Goal: Information Seeking & Learning: Understand process/instructions

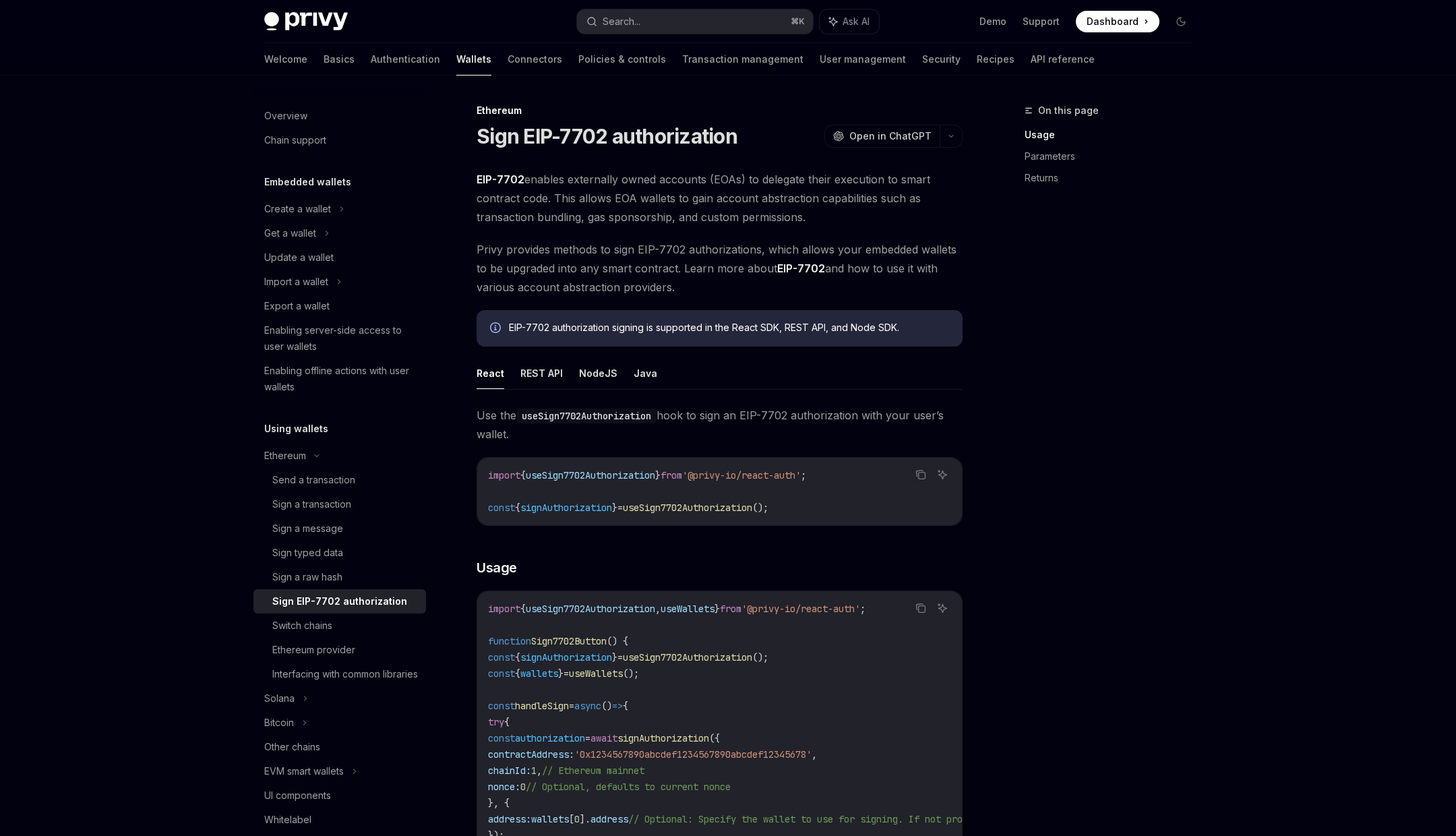
click at [685, 22] on button "Search... ⌘ K" at bounding box center [694, 21] width 236 height 24
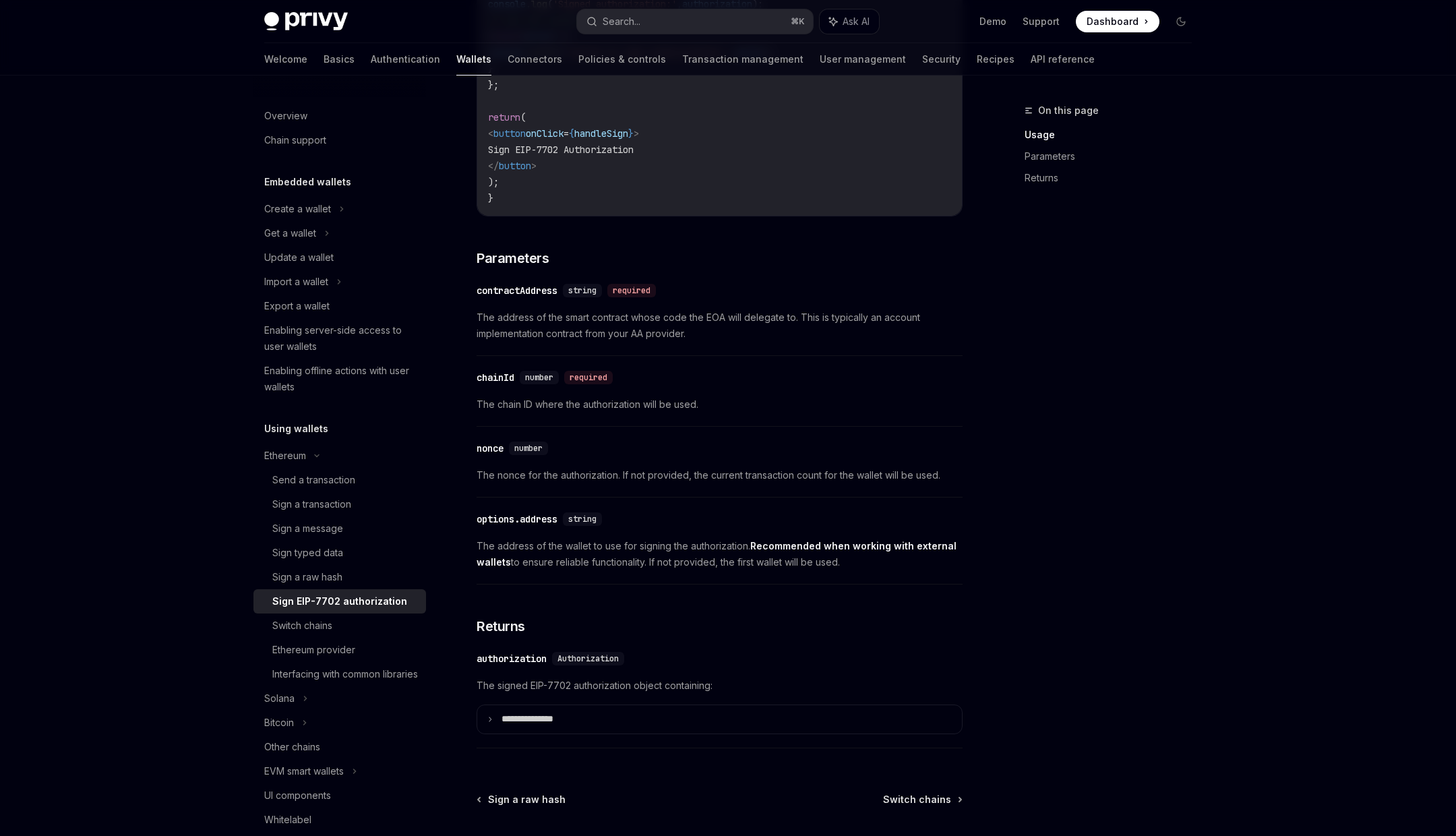
scroll to position [145, 0]
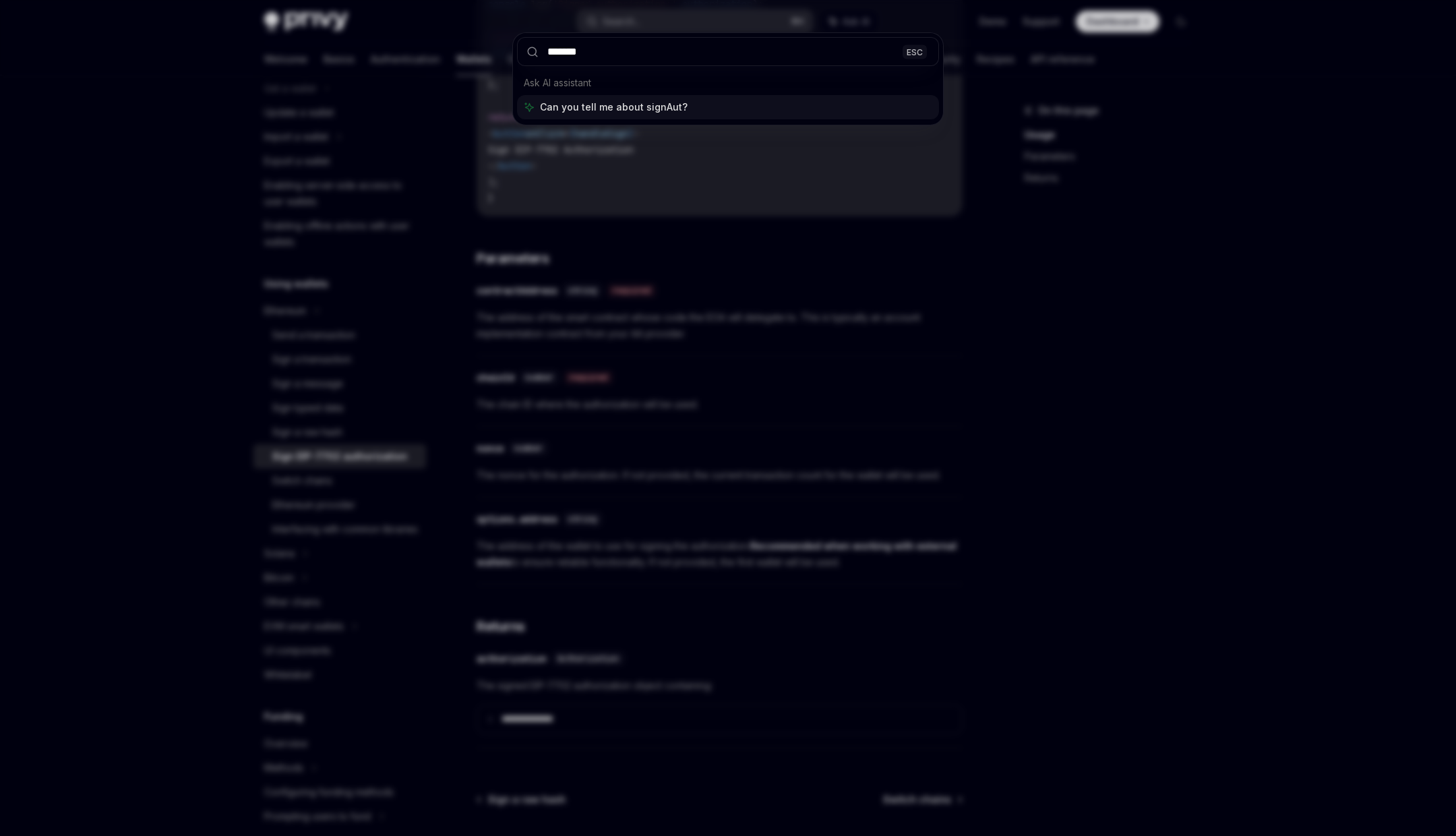
type input "********"
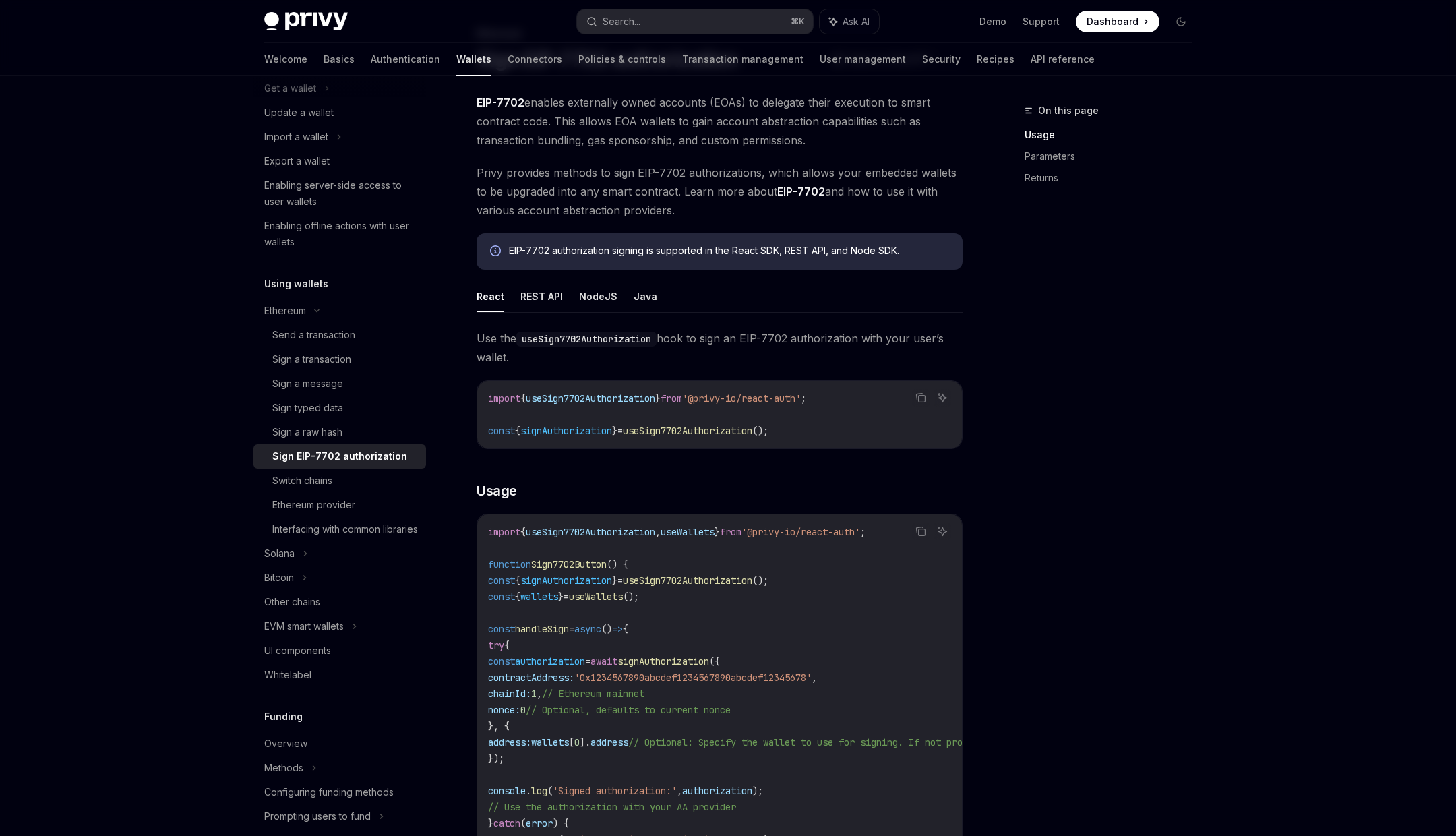
scroll to position [74, 0]
click at [543, 298] on button "REST API" at bounding box center [541, 298] width 42 height 31
type textarea "*"
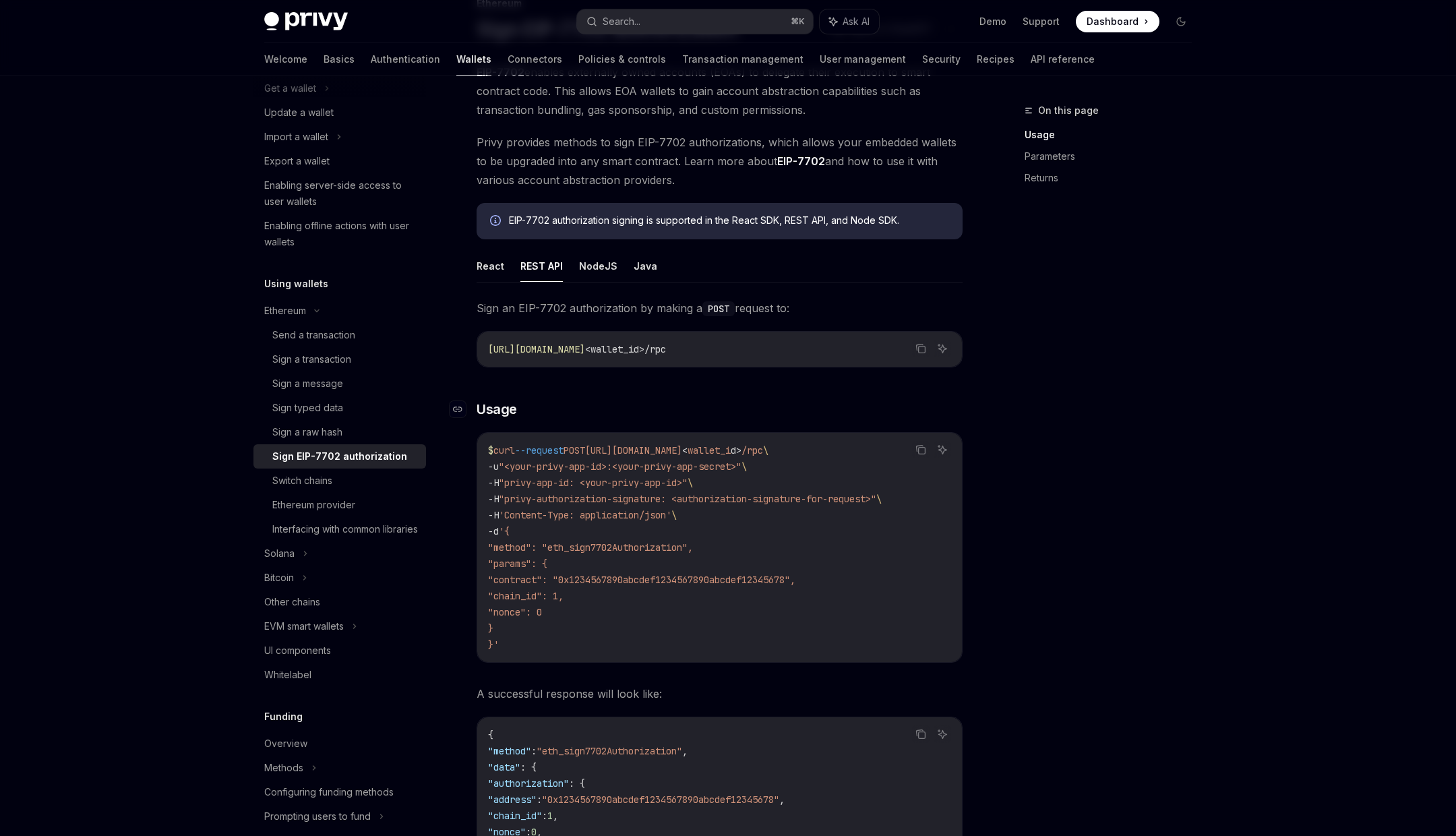
scroll to position [125, 0]
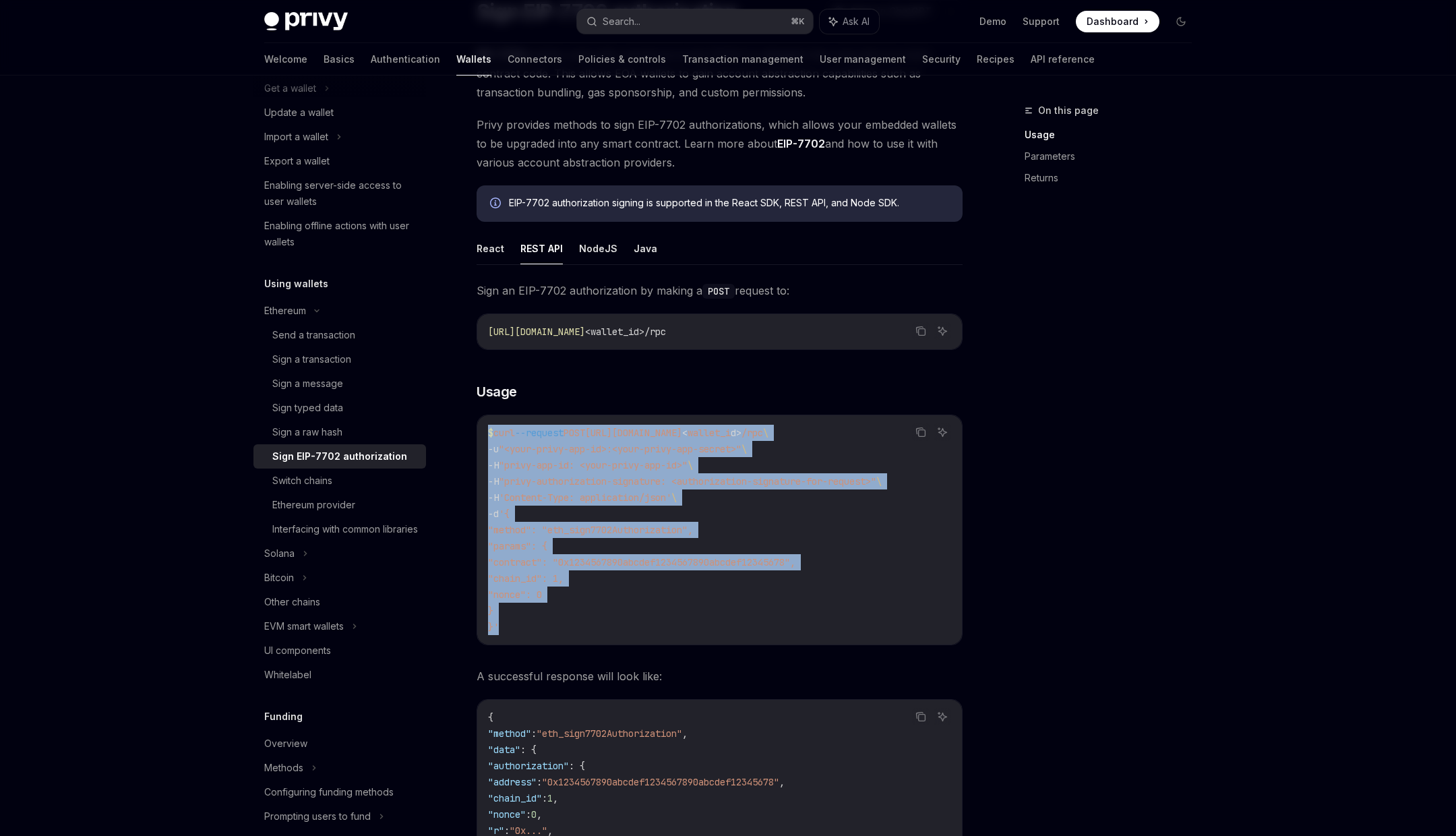
drag, startPoint x: 508, startPoint y: 619, endPoint x: 458, endPoint y: 437, distance: 188.7
copy code "$ curl --request POST [URL][DOMAIN_NAME] < wallet_i d > /rpc \ -u "<your-privy-…"
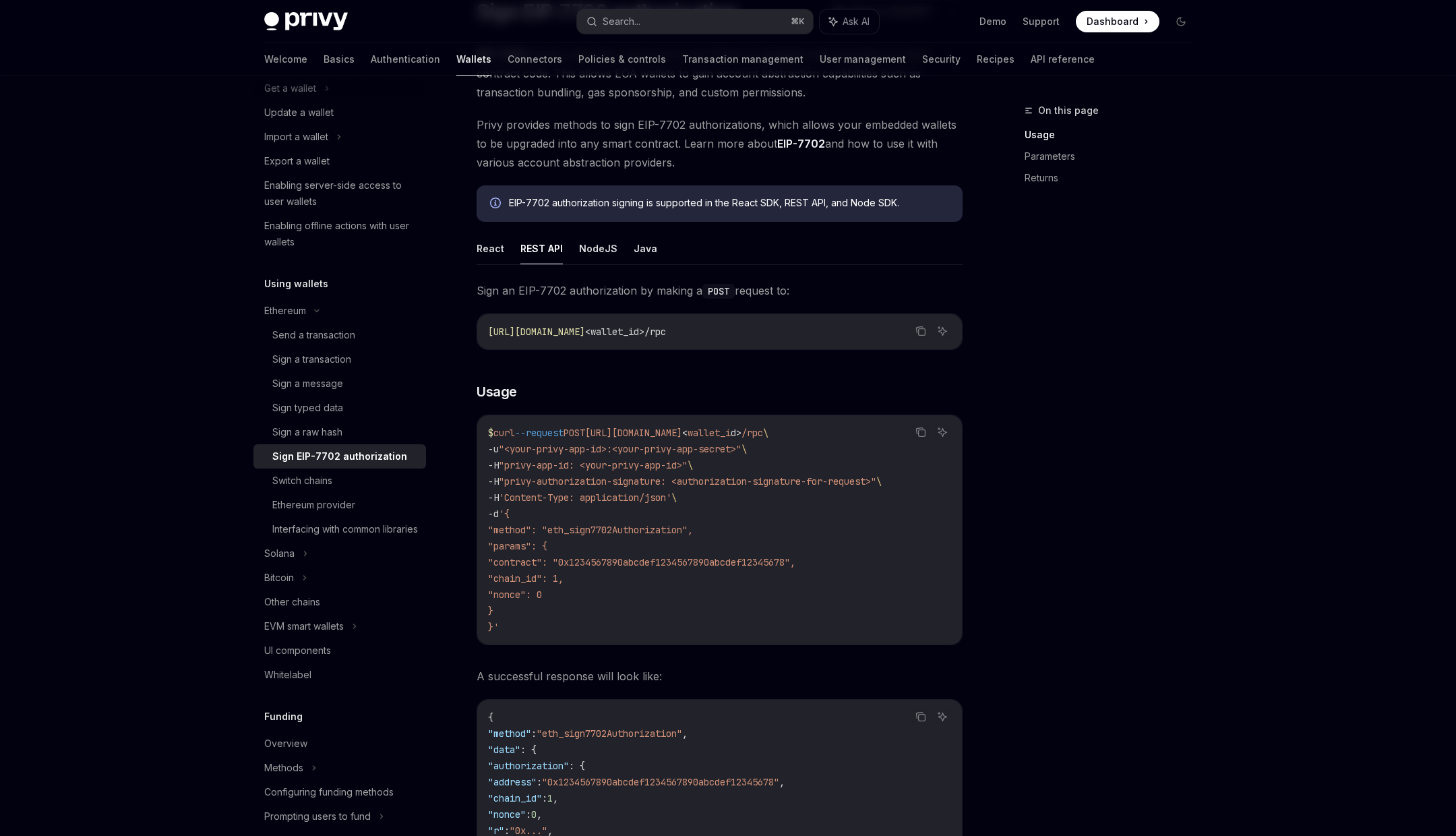
click at [728, 481] on span ""privy-authorization-signature: <authorization-signature-for-request>"" at bounding box center [688, 481] width 377 height 12
drag, startPoint x: 728, startPoint y: 481, endPoint x: 840, endPoint y: 479, distance: 112.0
click at [840, 479] on span ""privy-authorization-signature: <authorization-signature-for-request>"" at bounding box center [688, 481] width 377 height 12
copy span "authorization-signature-for"
click at [666, 24] on button "Search... ⌘ K" at bounding box center [694, 21] width 236 height 24
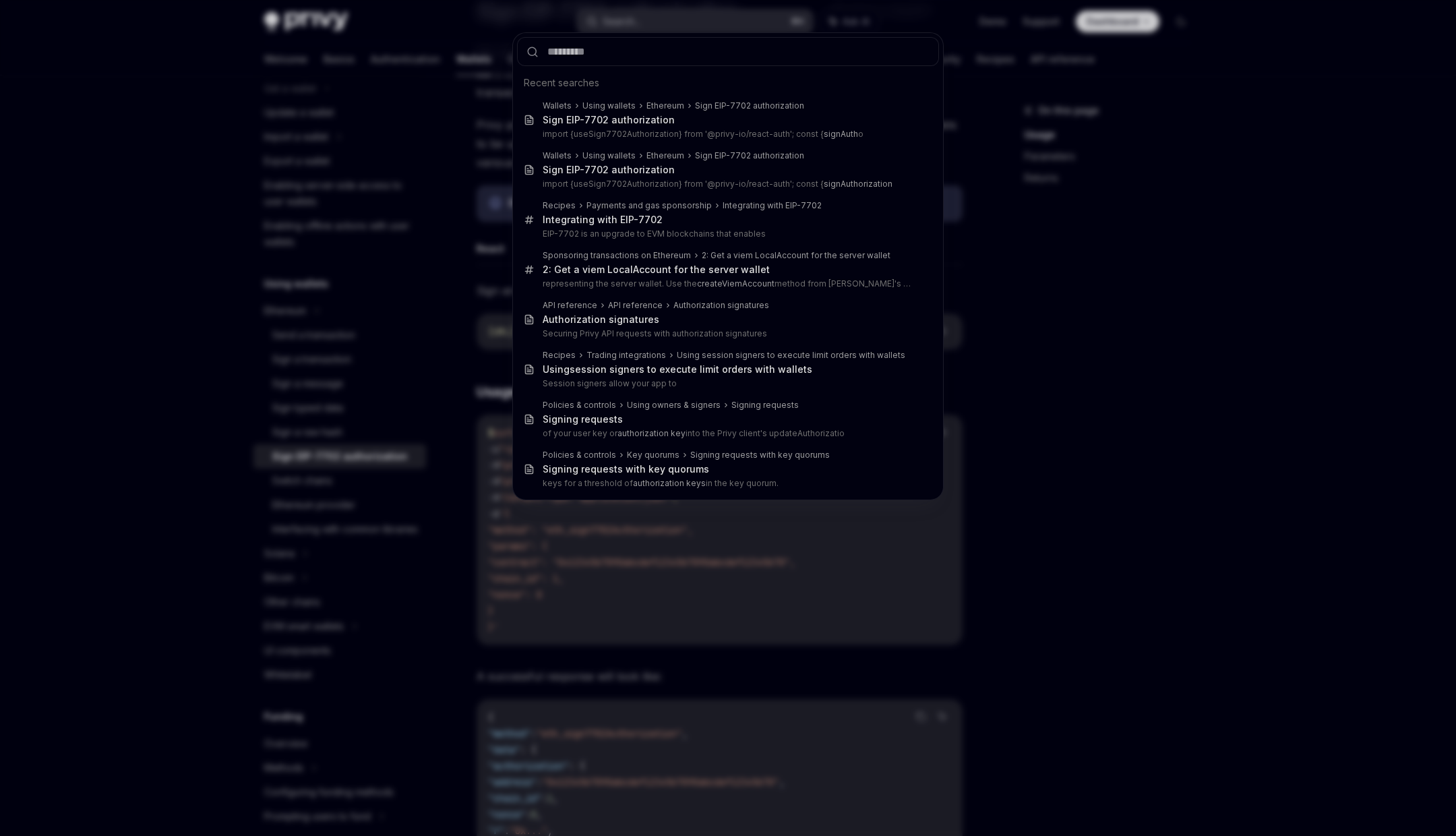
type input "**********"
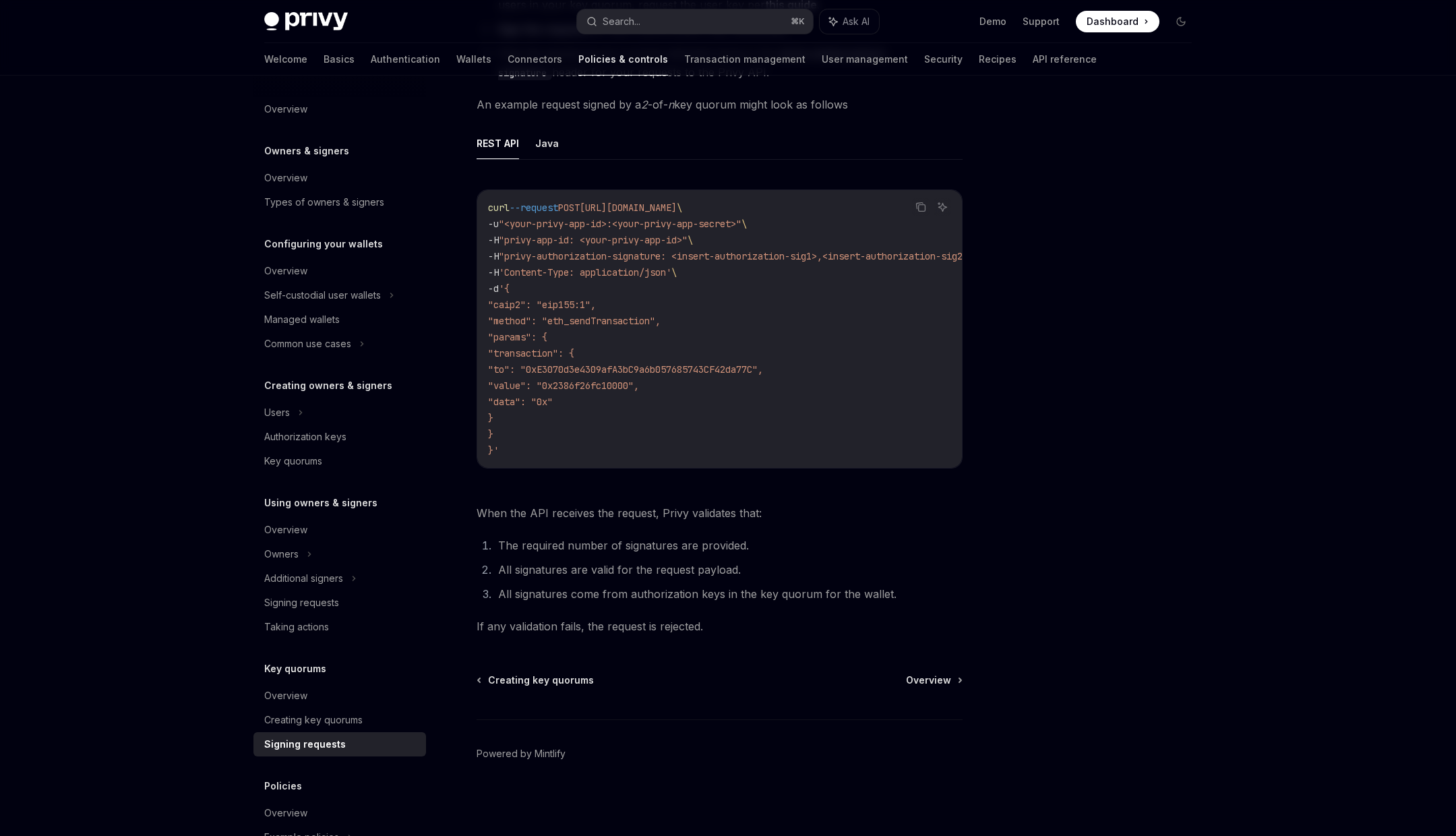
scroll to position [267, 0]
click at [321, 434] on div "Authorization keys" at bounding box center [305, 437] width 82 height 17
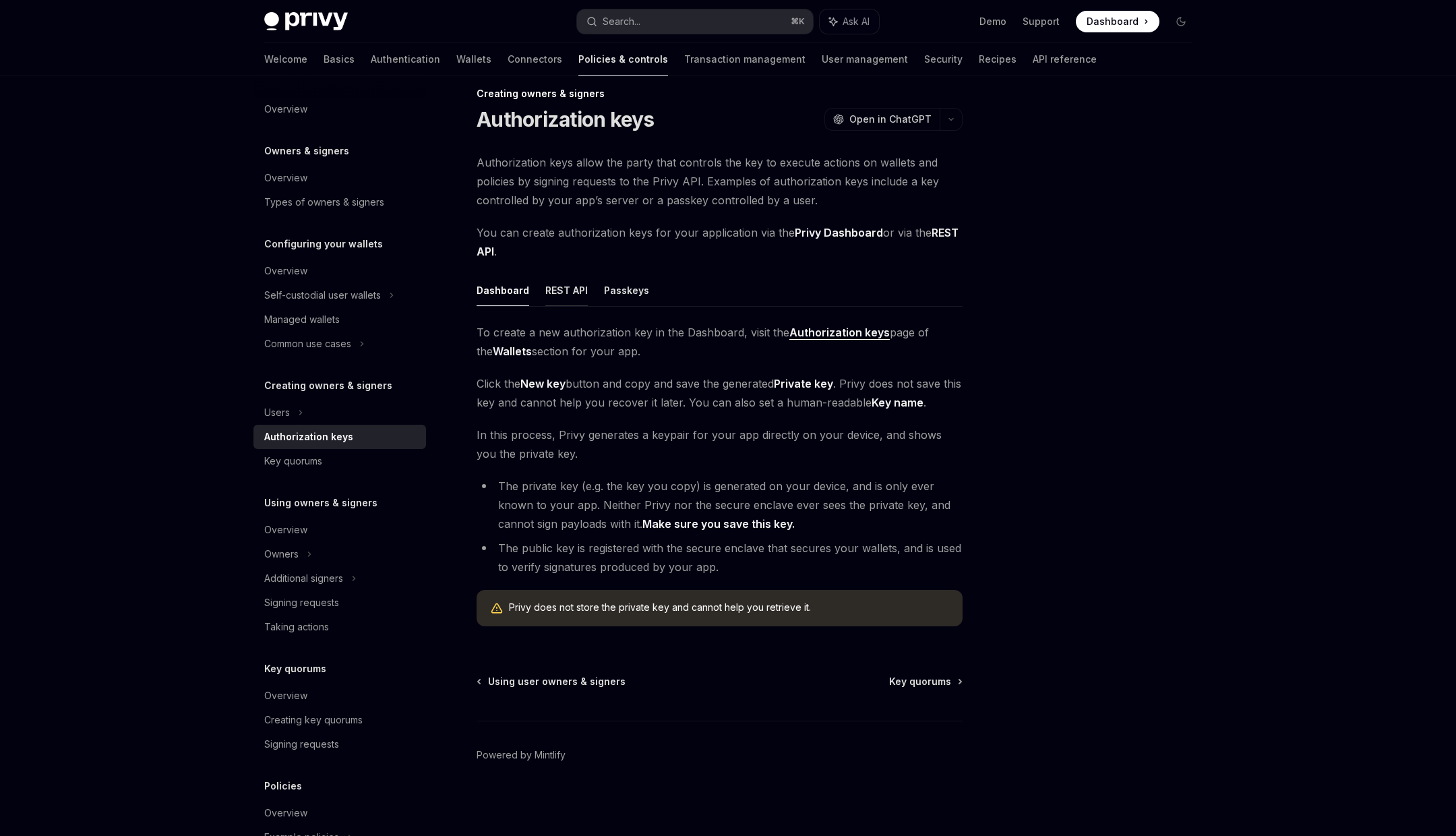
click at [560, 289] on button "REST API" at bounding box center [566, 290] width 42 height 31
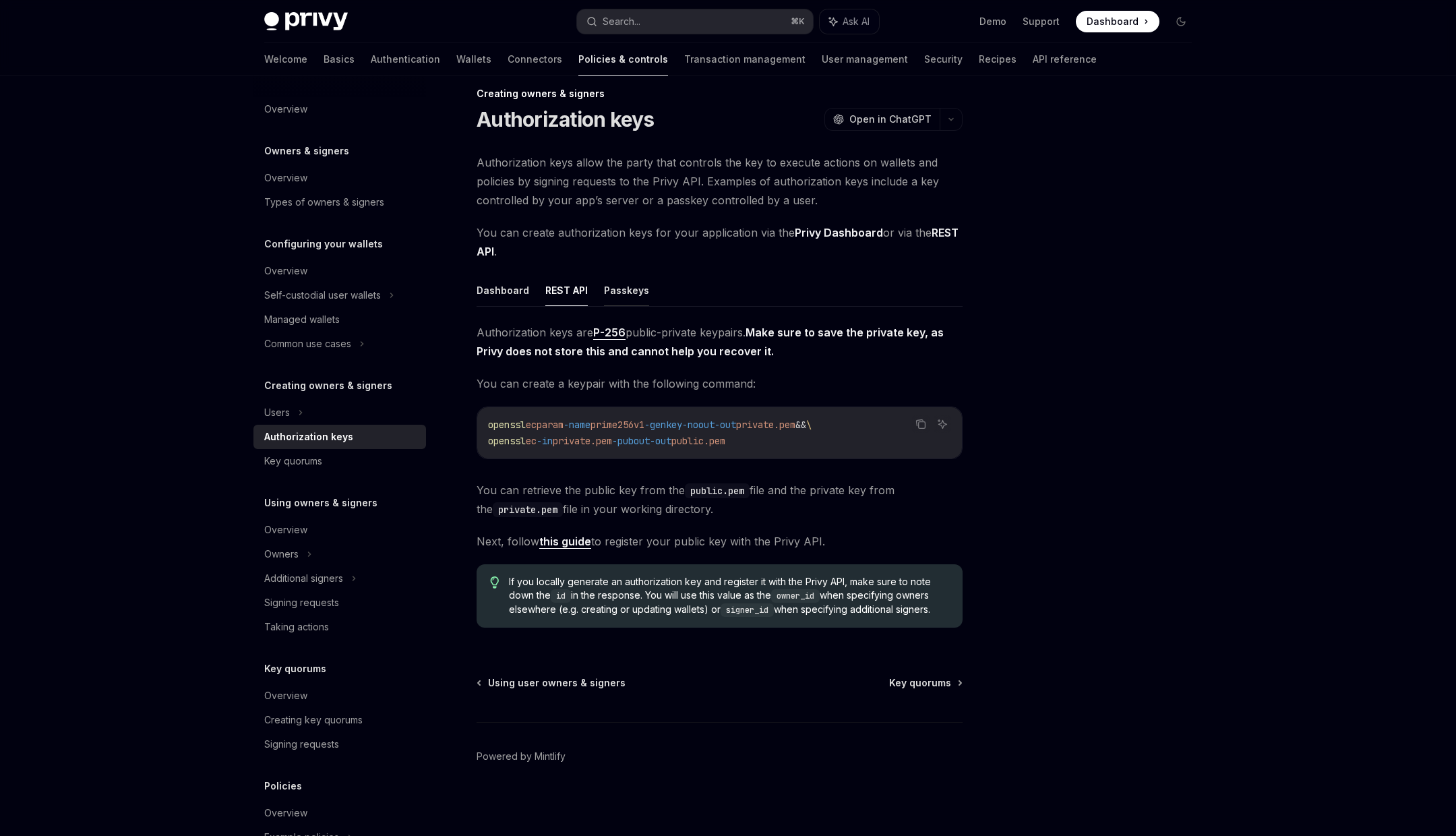
click at [620, 296] on button "Passkeys" at bounding box center [627, 290] width 46 height 31
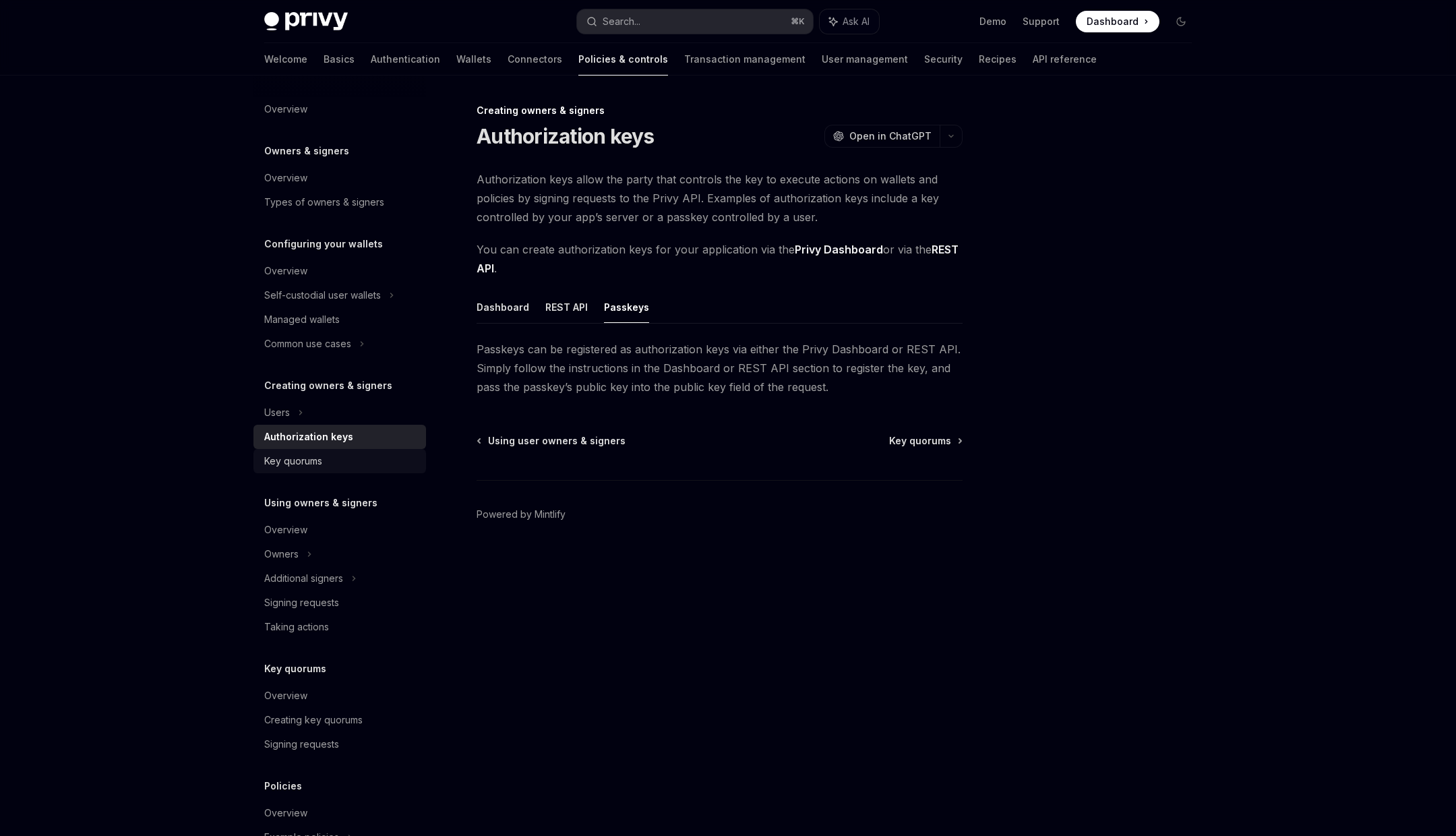
click at [316, 464] on div "Key quorums" at bounding box center [293, 461] width 58 height 17
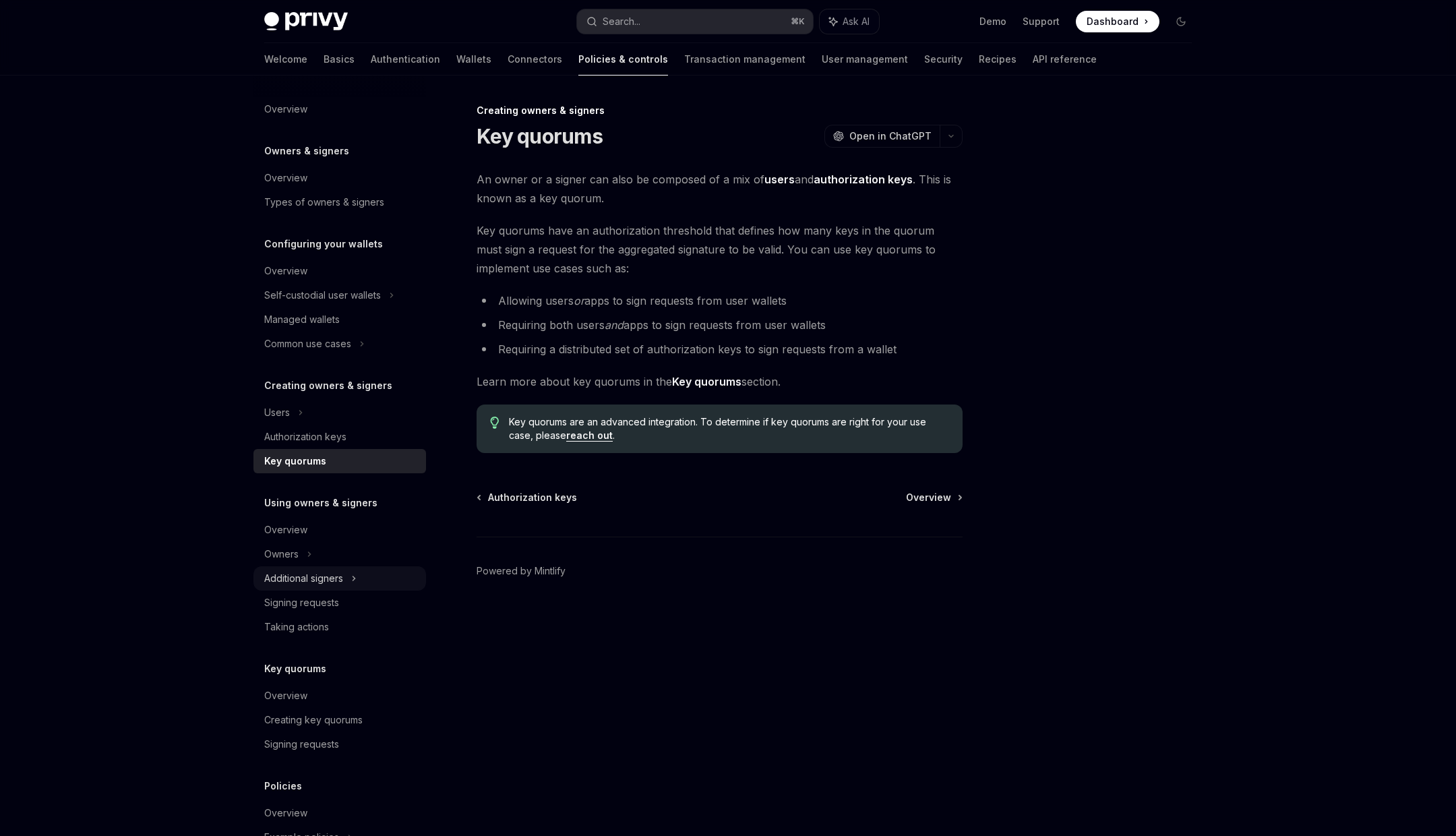
click at [347, 587] on div "Additional signers" at bounding box center [339, 578] width 172 height 24
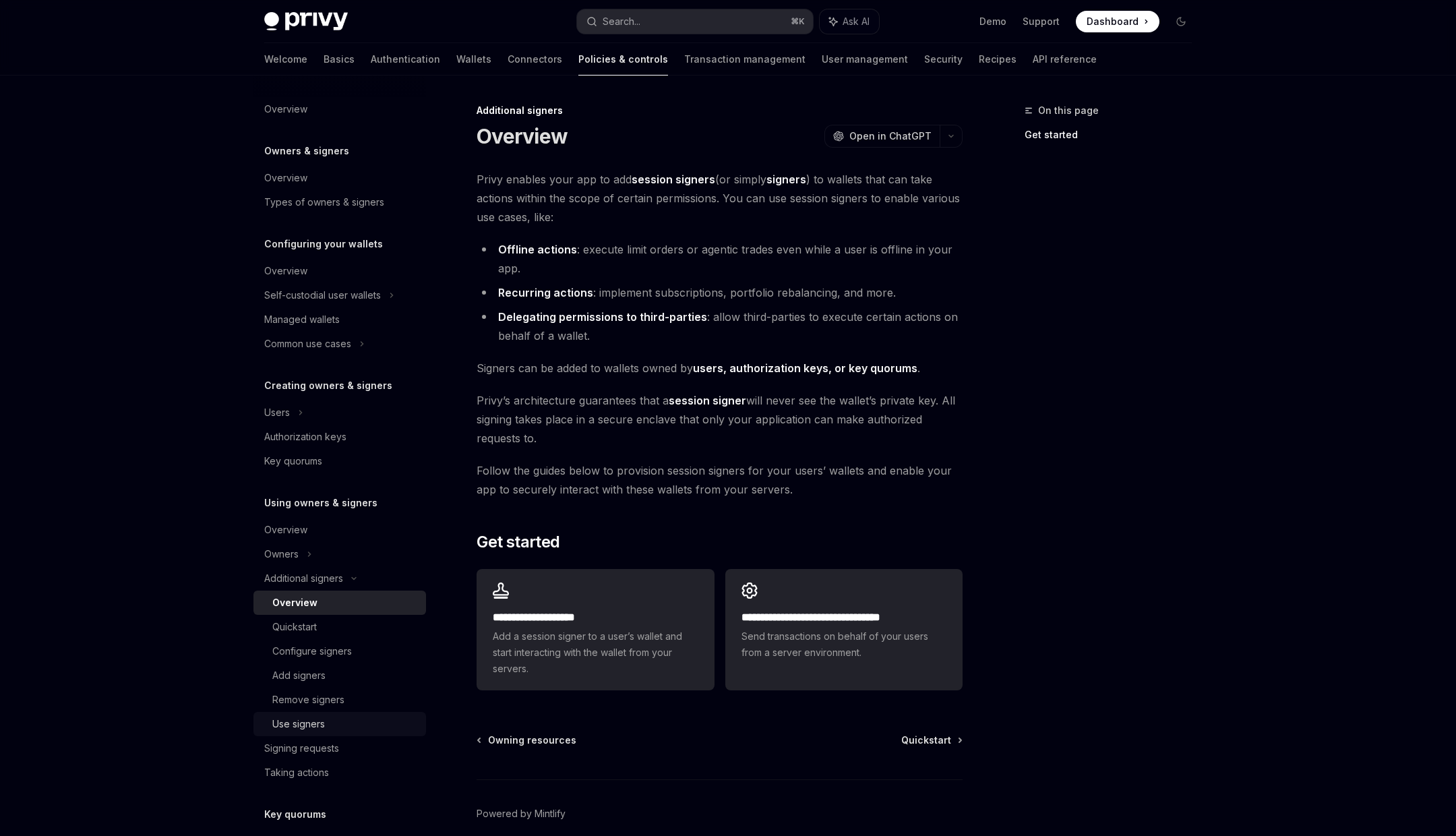
click at [299, 719] on div "Use signers" at bounding box center [299, 724] width 53 height 17
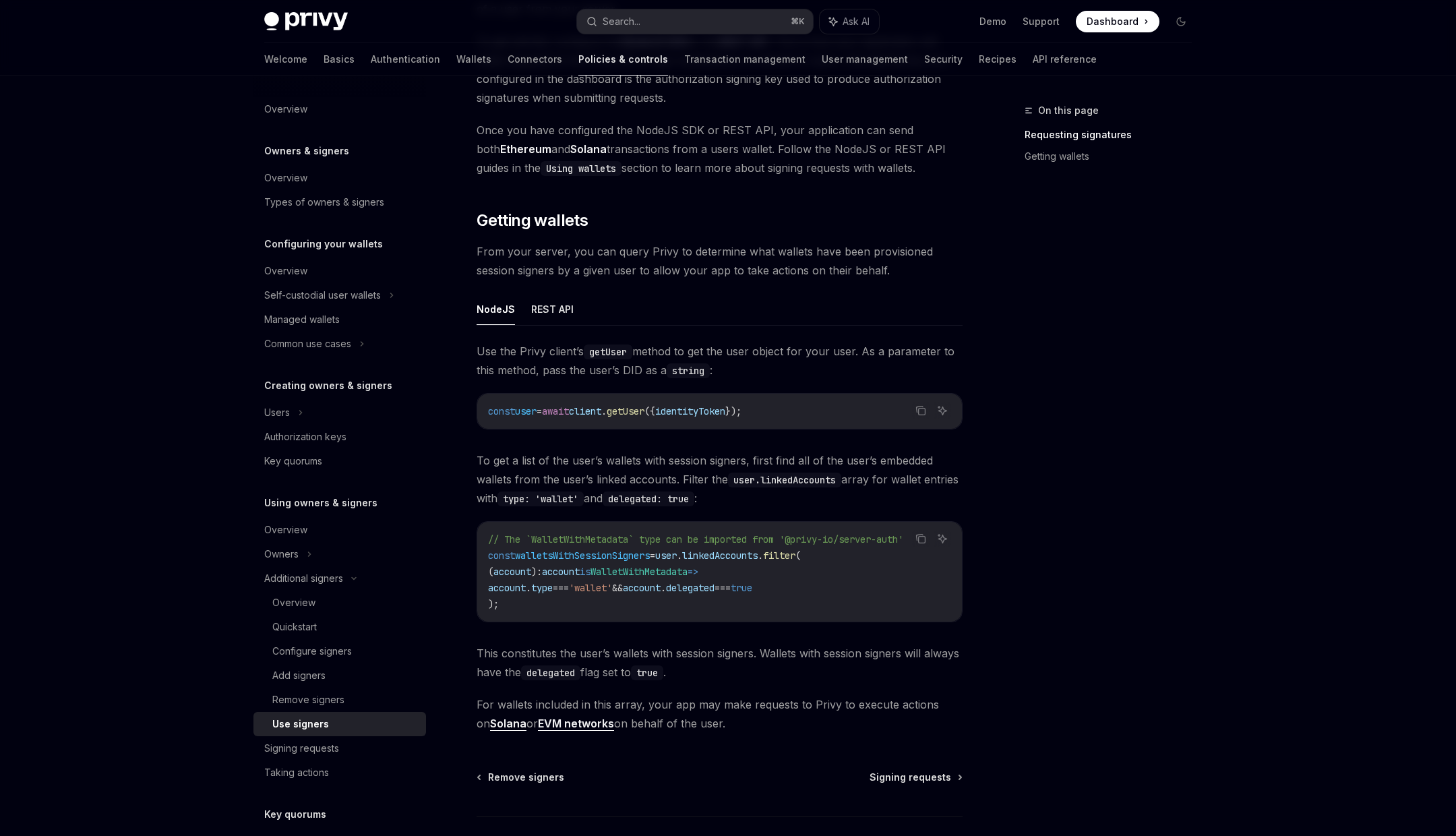
scroll to position [314, 0]
click at [556, 298] on button "REST API" at bounding box center [552, 305] width 42 height 31
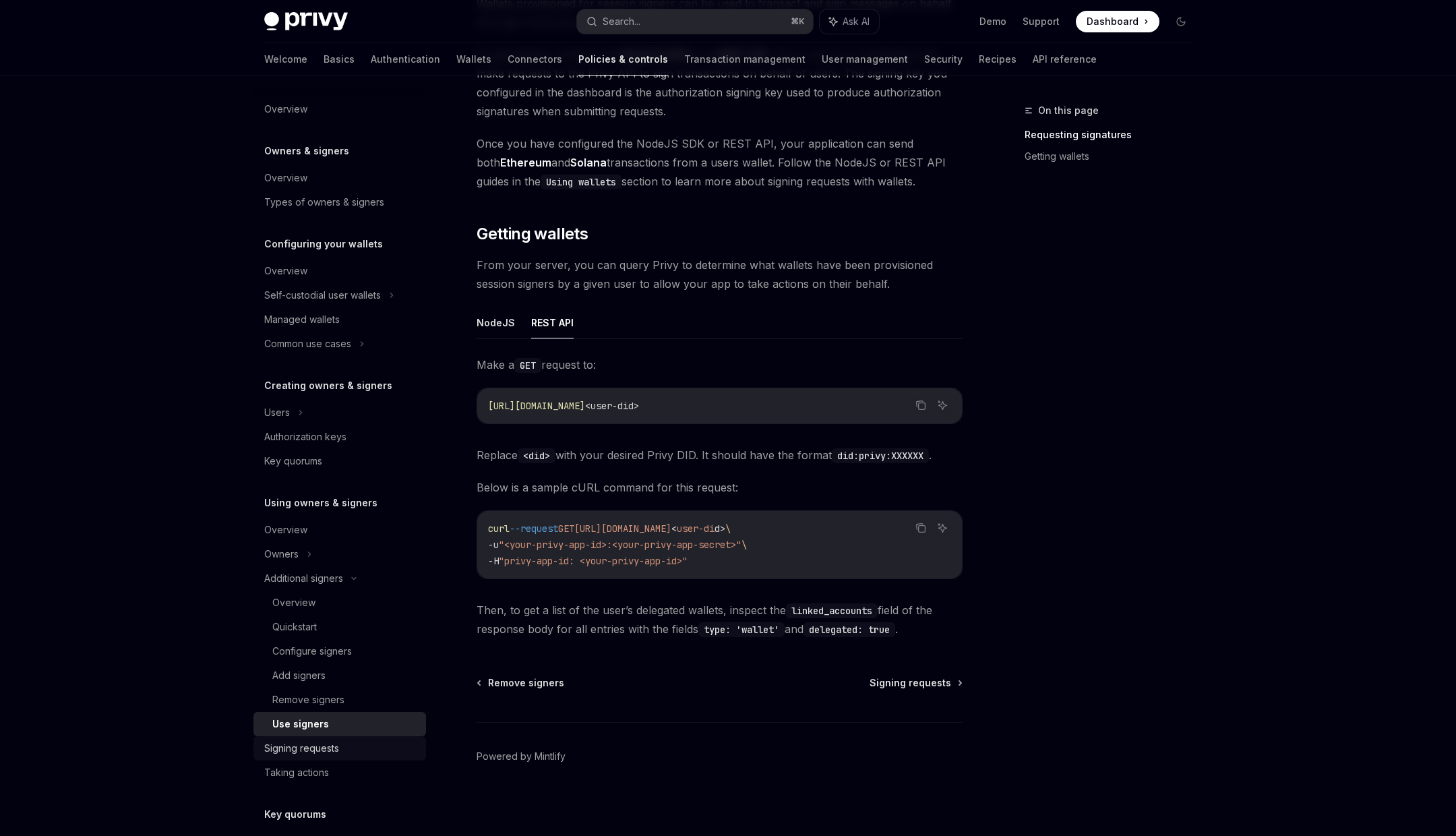
click at [350, 751] on div "Signing requests" at bounding box center [341, 748] width 154 height 17
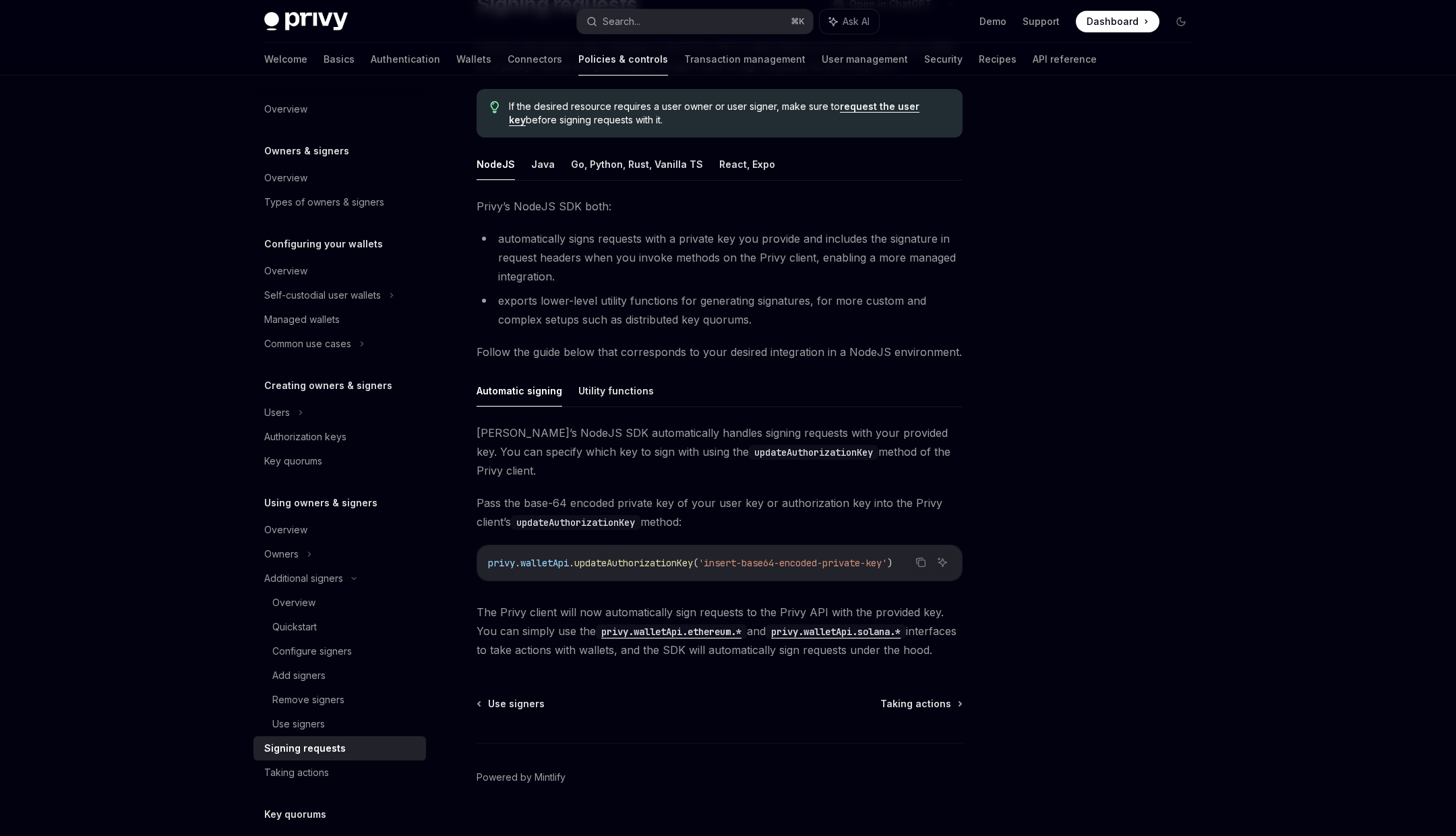
scroll to position [135, 0]
click at [613, 388] on button "Utility functions" at bounding box center [616, 387] width 75 height 31
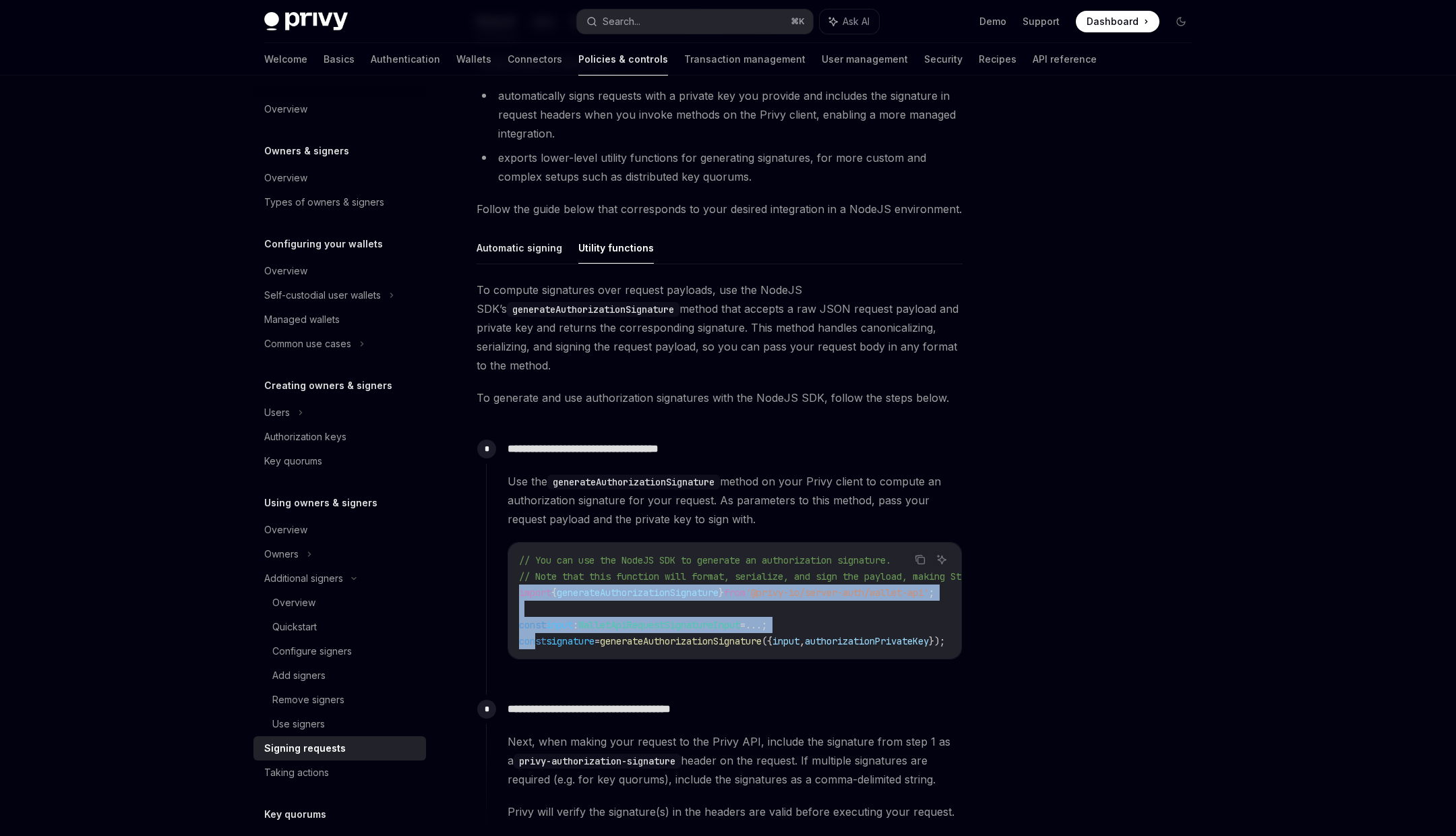
drag, startPoint x: 535, startPoint y: 646, endPoint x: 509, endPoint y: 593, distance: 59.0
click at [509, 593] on div "// You can use the NodeJS SDK to generate an authorization signature. // Note t…" at bounding box center [734, 601] width 453 height 116
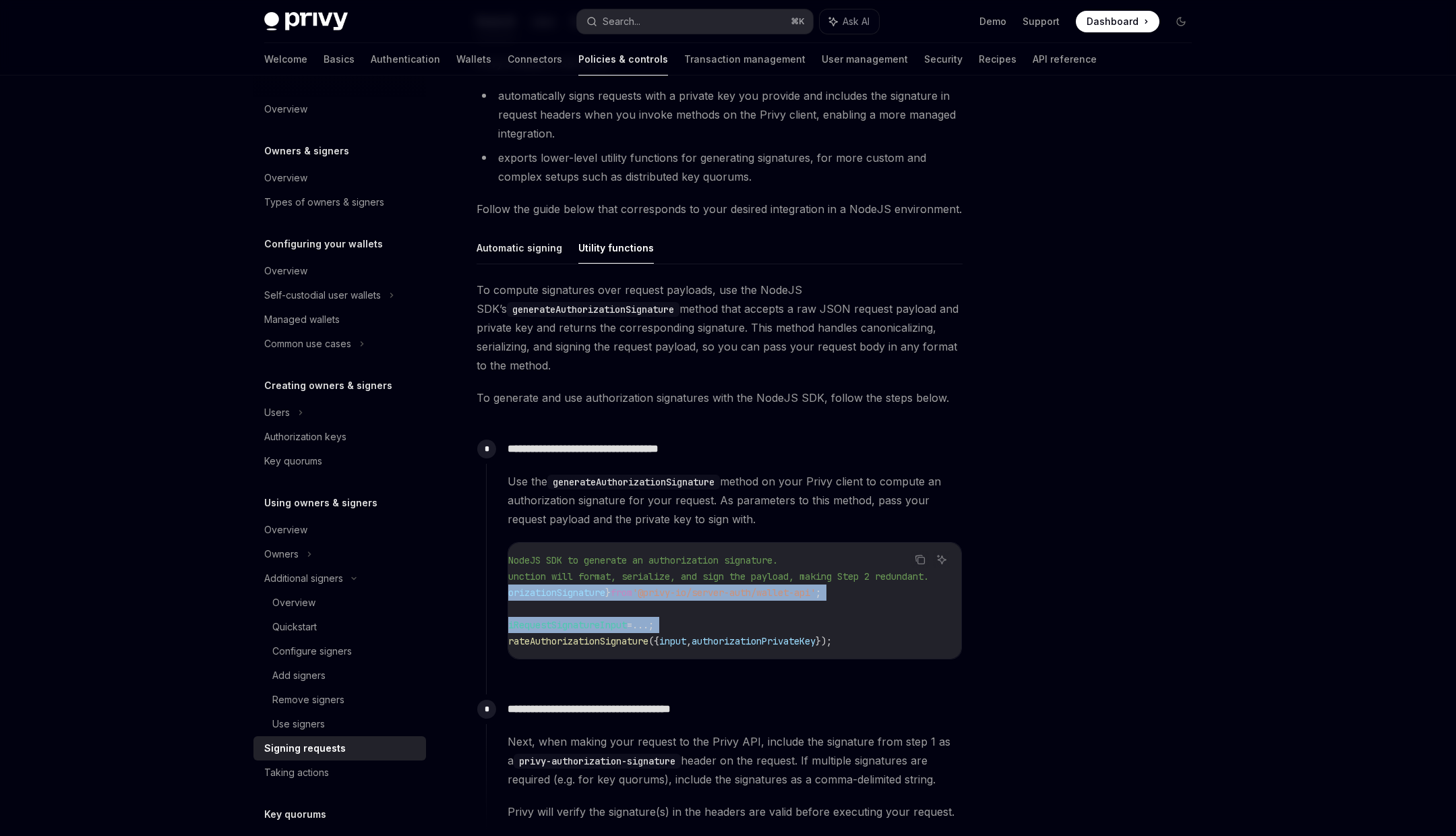
scroll to position [0, 139]
click at [872, 635] on code "// You can use the NodeJS SDK to generate an authorization signature. // Note t…" at bounding box center [683, 600] width 555 height 97
click at [537, 249] on button "Automatic signing" at bounding box center [519, 247] width 85 height 31
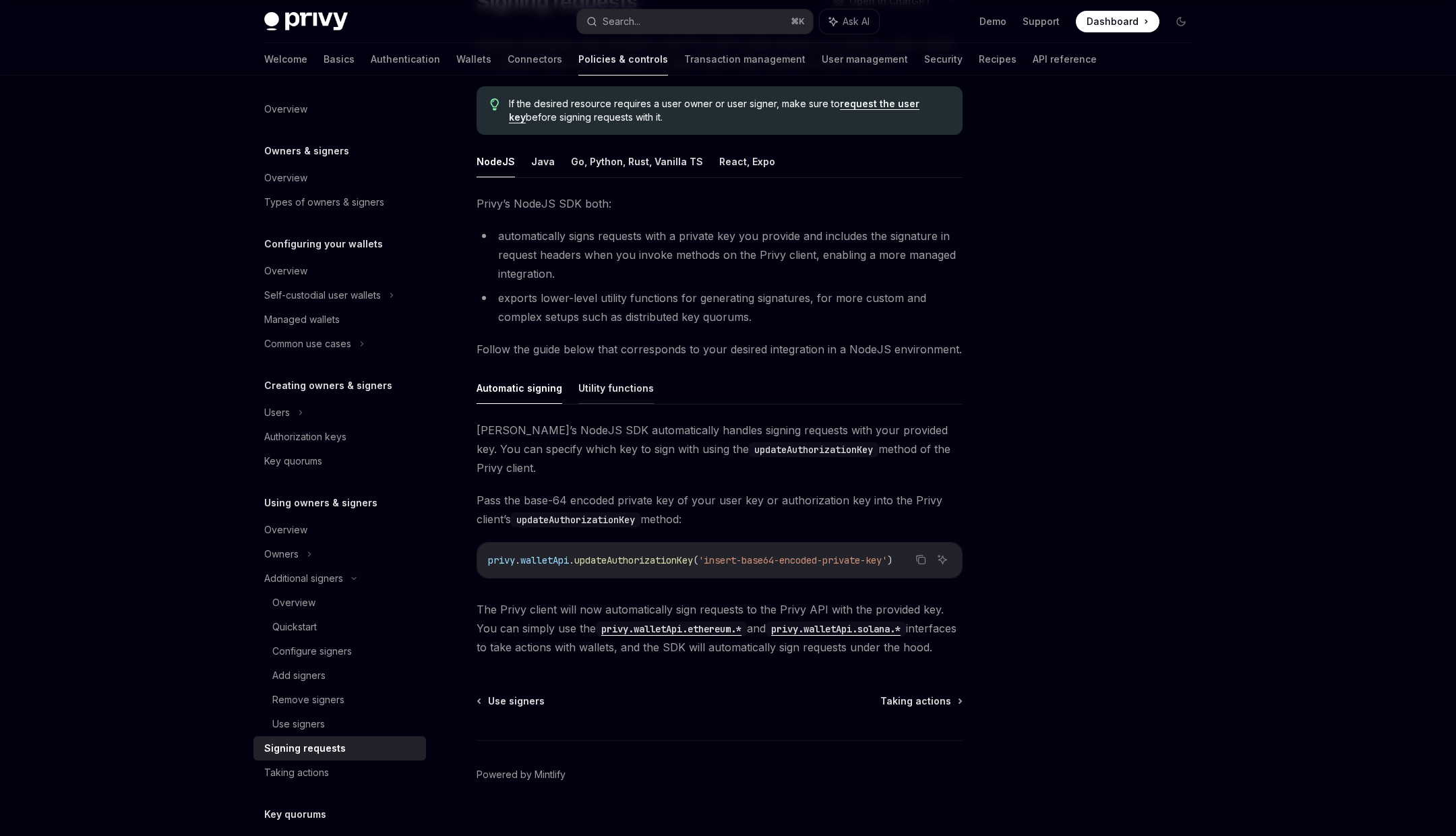
click at [600, 391] on button "Utility functions" at bounding box center [616, 387] width 75 height 31
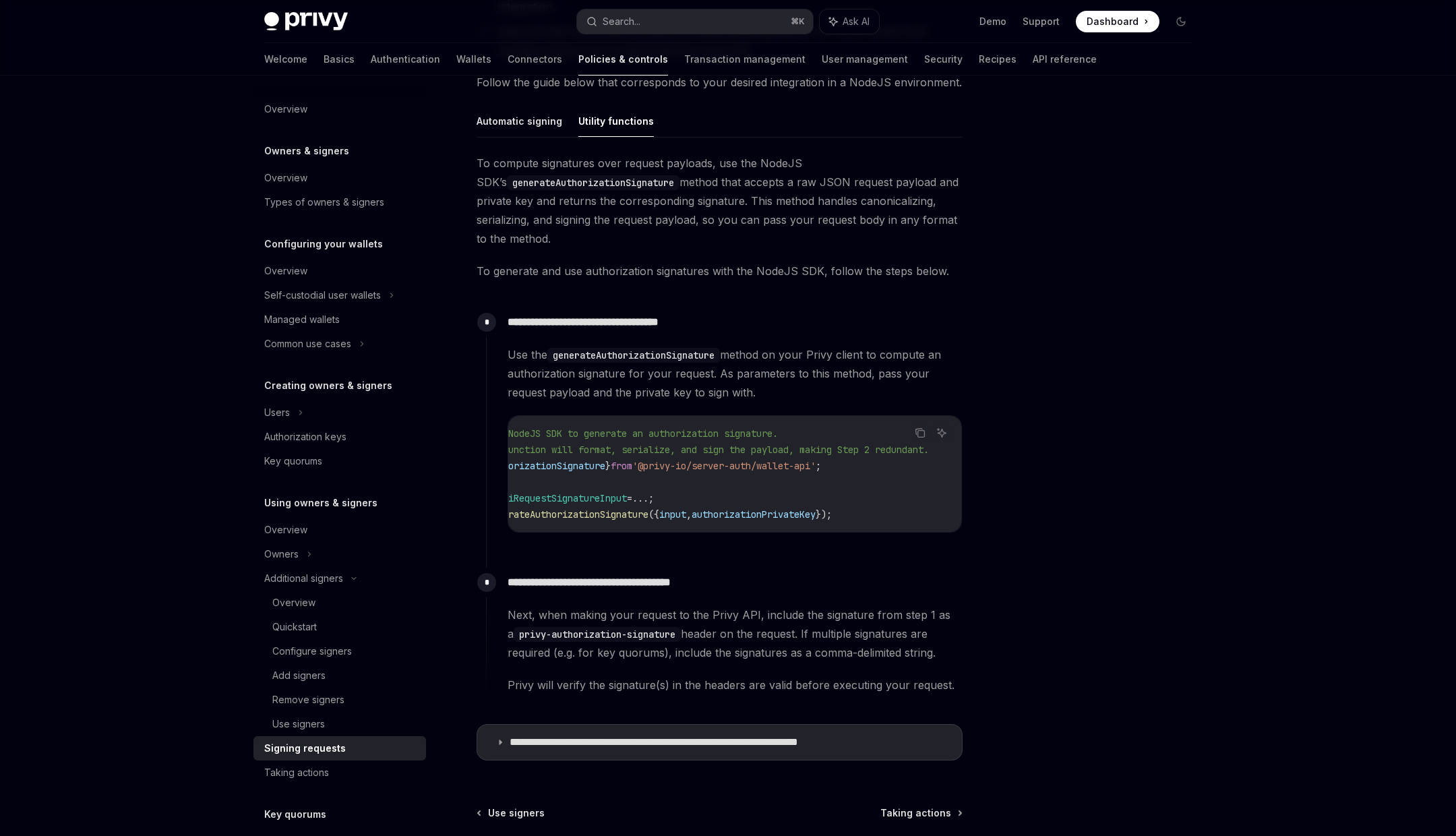
scroll to position [536, 0]
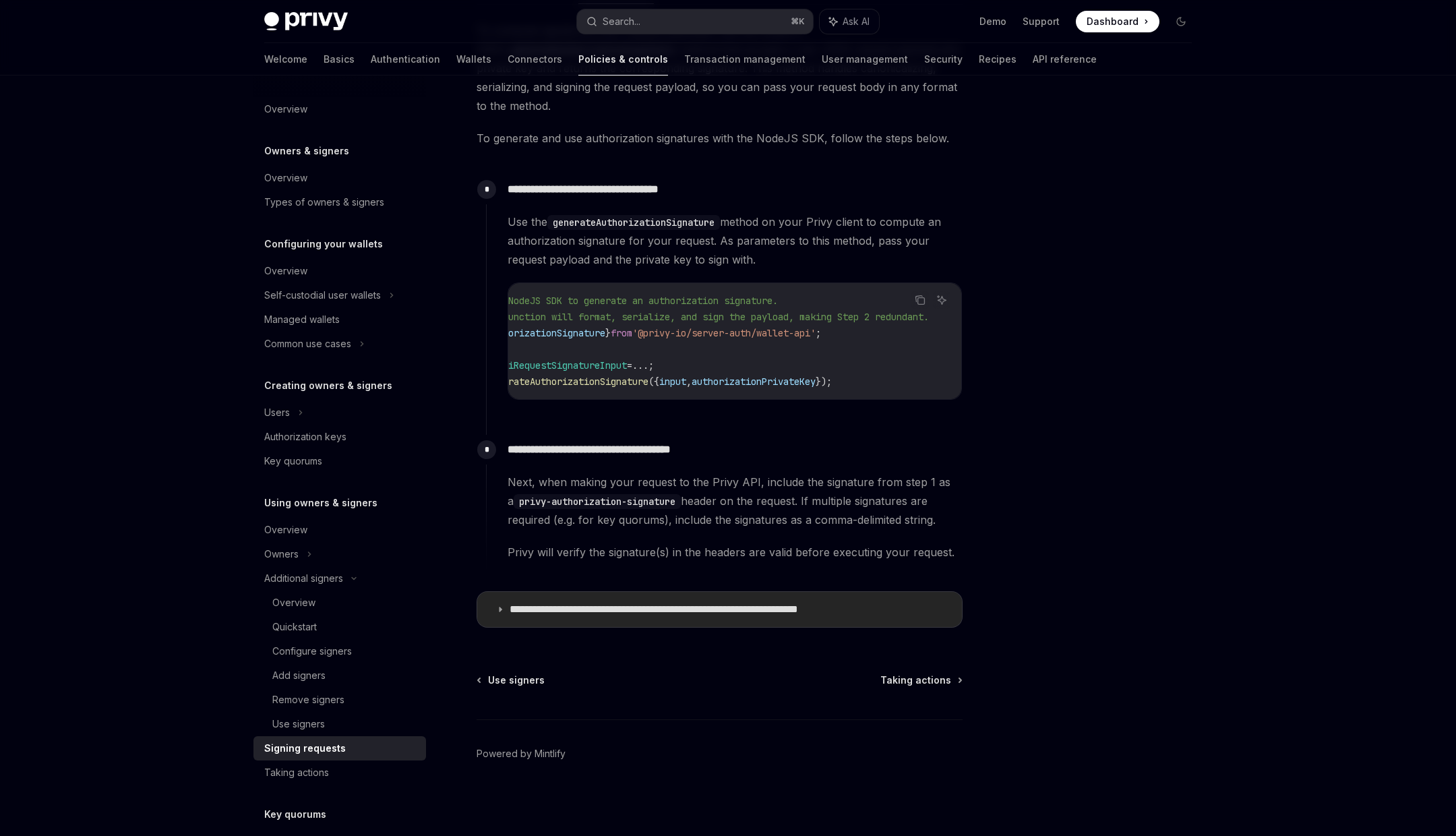
click at [724, 611] on p "**********" at bounding box center [696, 609] width 373 height 13
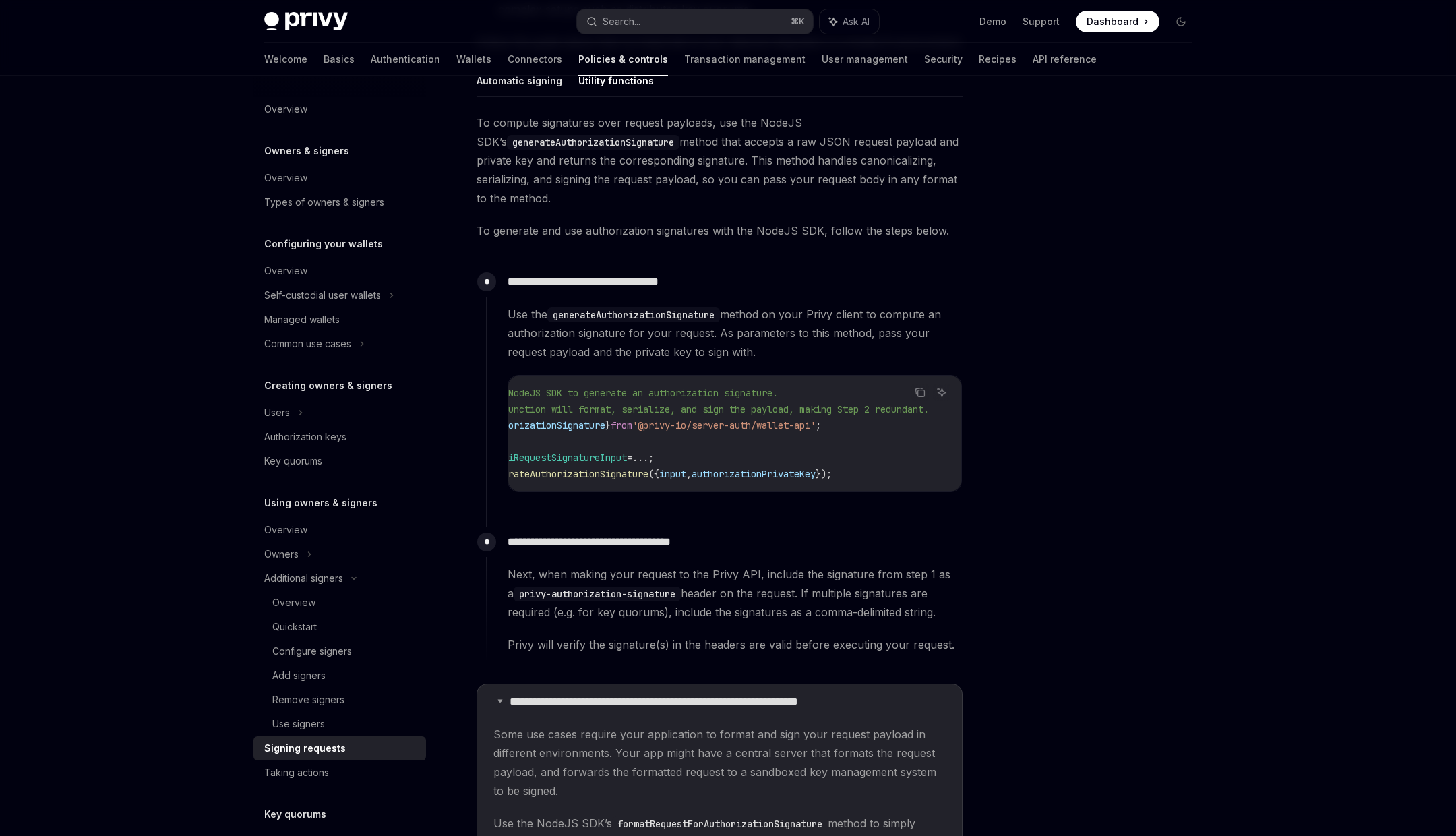
scroll to position [432, 0]
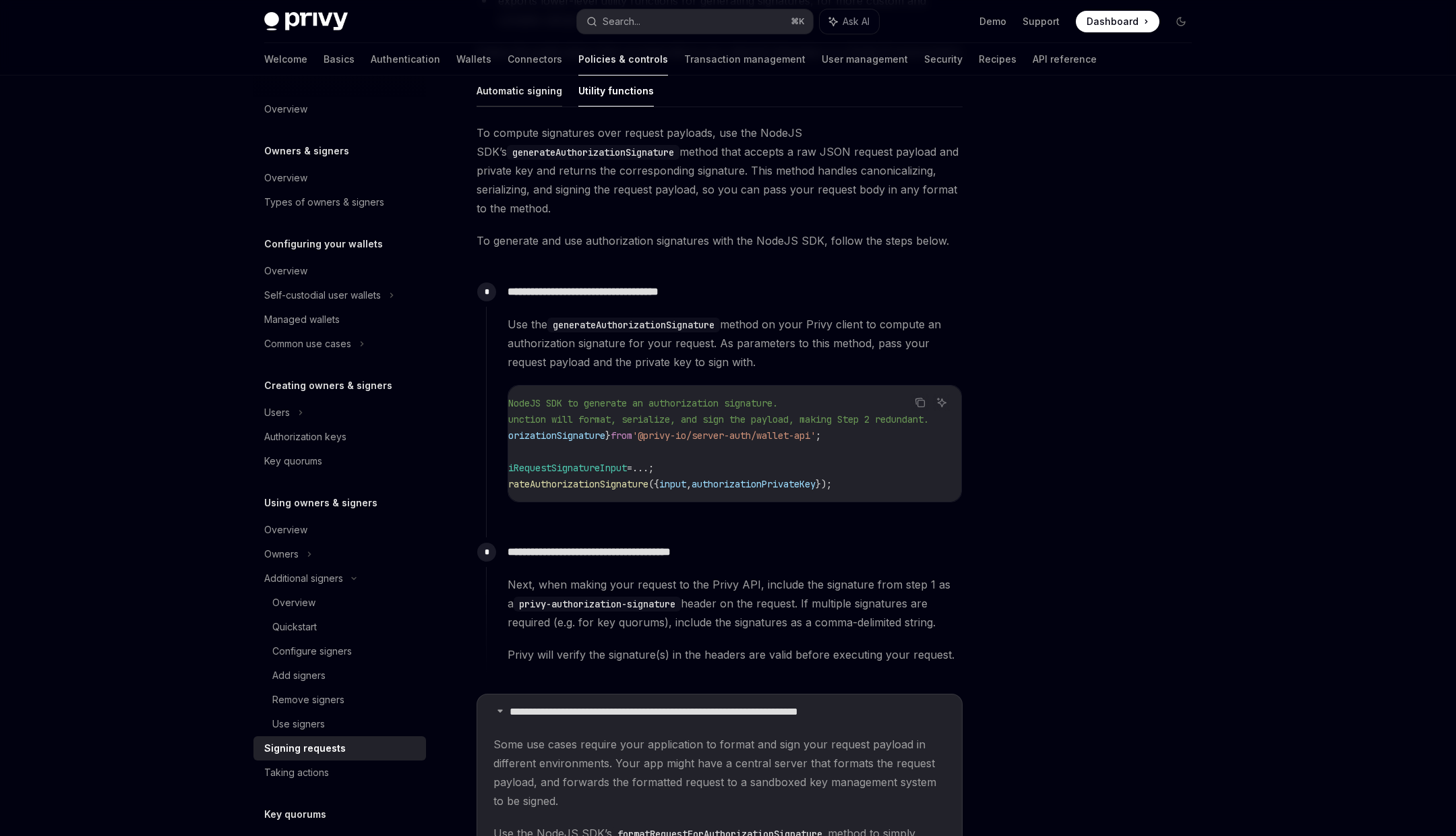
click at [529, 99] on button "Automatic signing" at bounding box center [519, 90] width 85 height 31
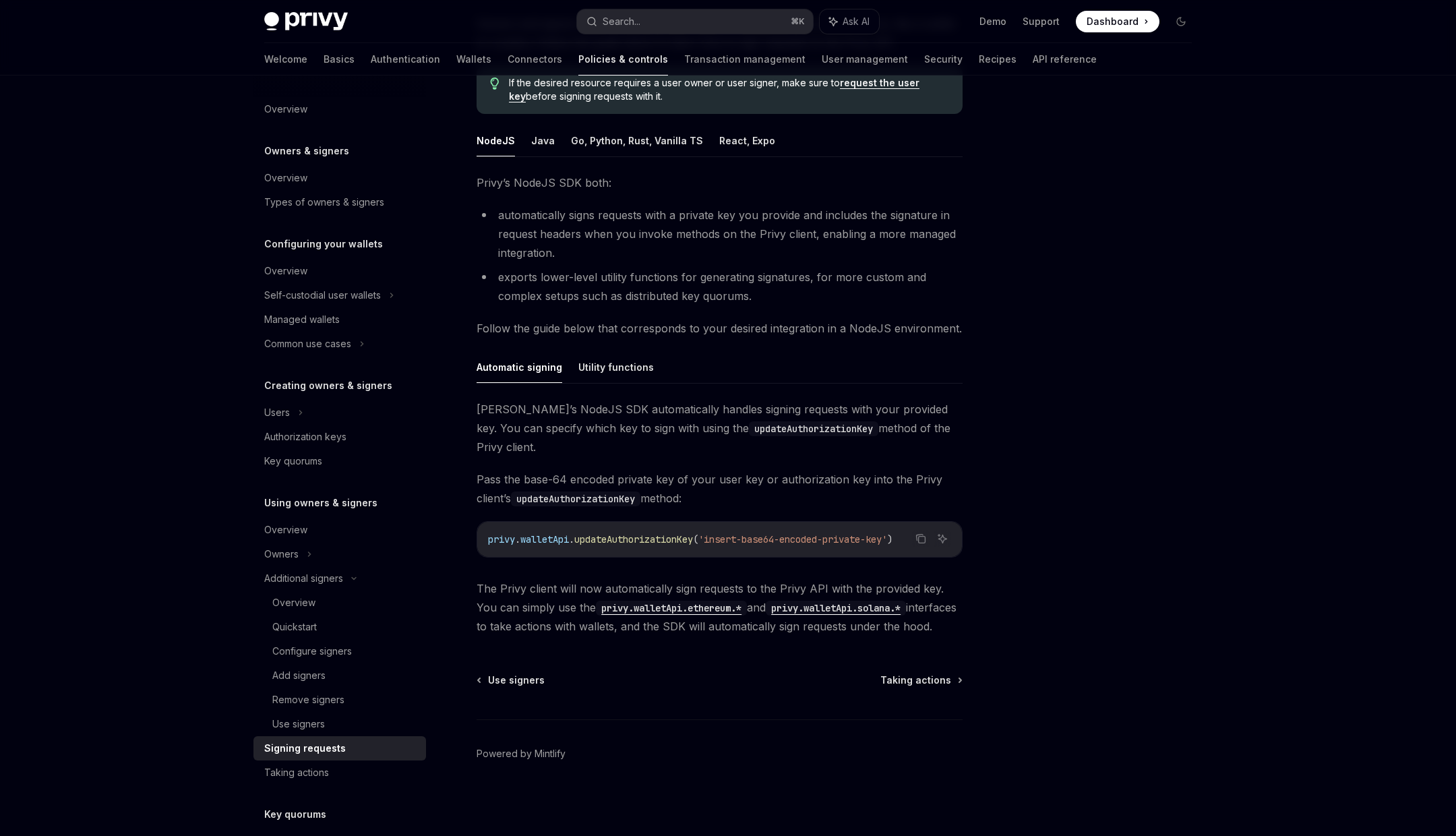
scroll to position [135, 0]
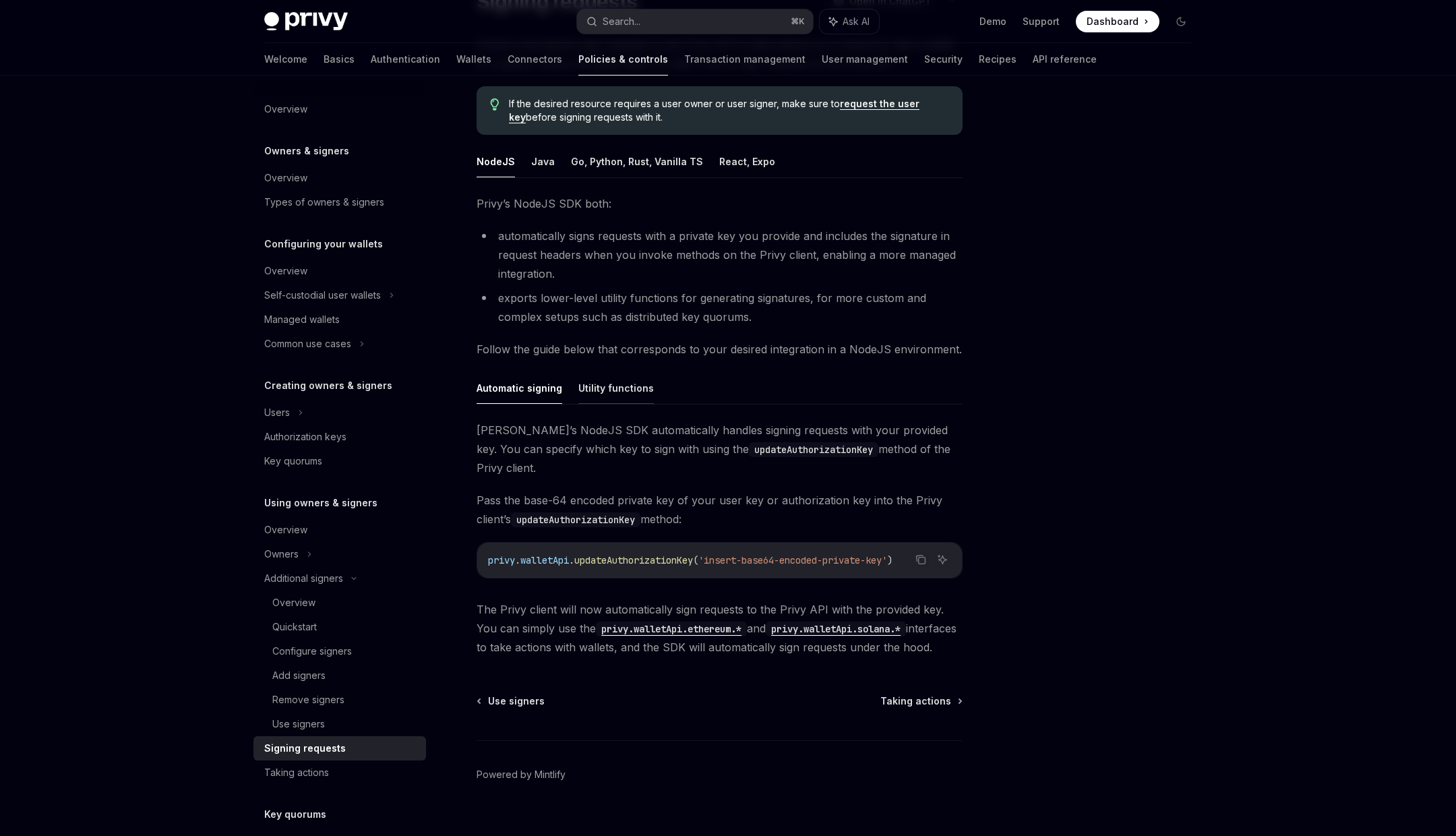
click at [627, 387] on button "Utility functions" at bounding box center [616, 387] width 75 height 31
type textarea "*"
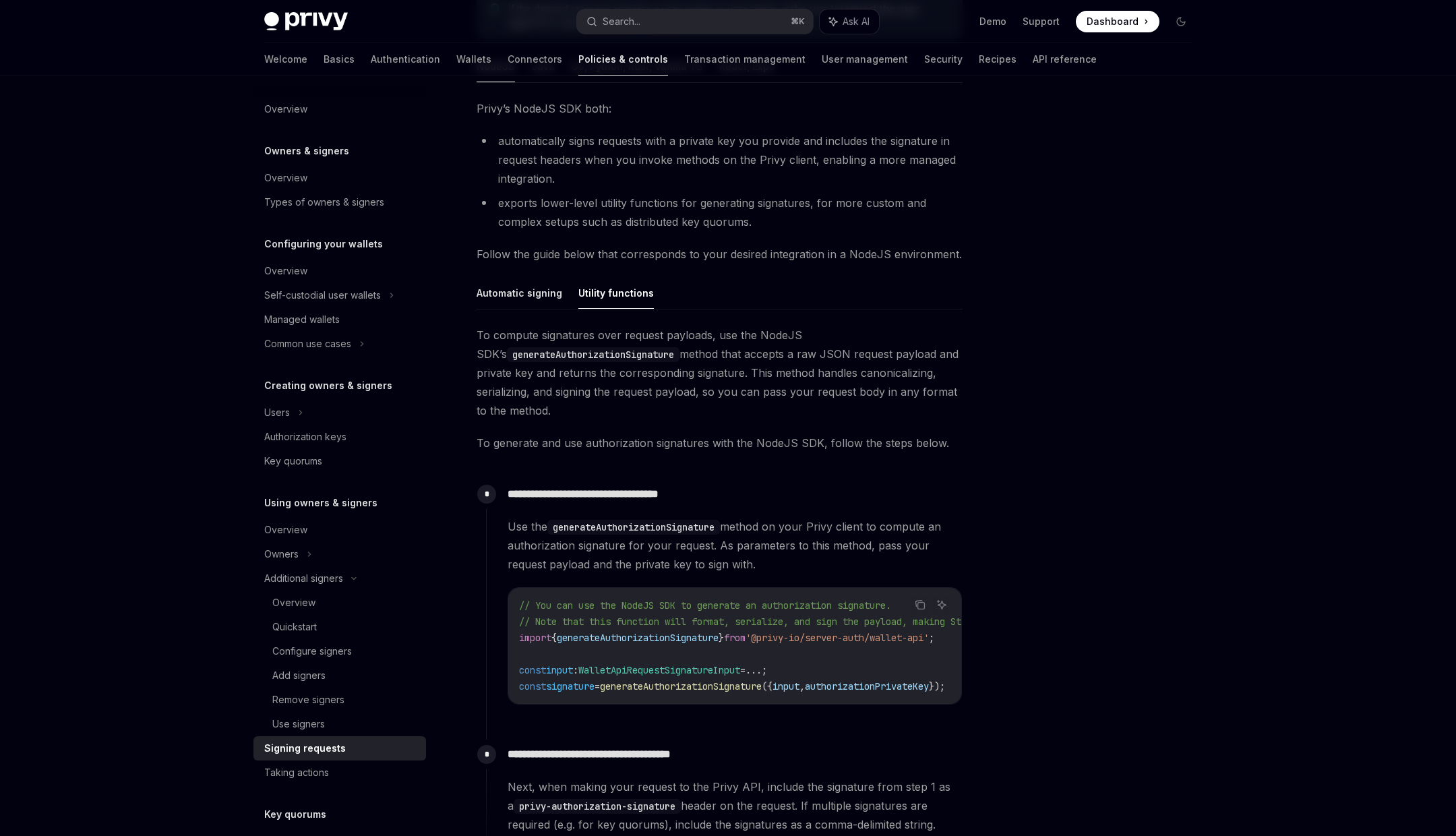
scroll to position [231, 0]
click at [529, 637] on span "import" at bounding box center [535, 636] width 32 height 12
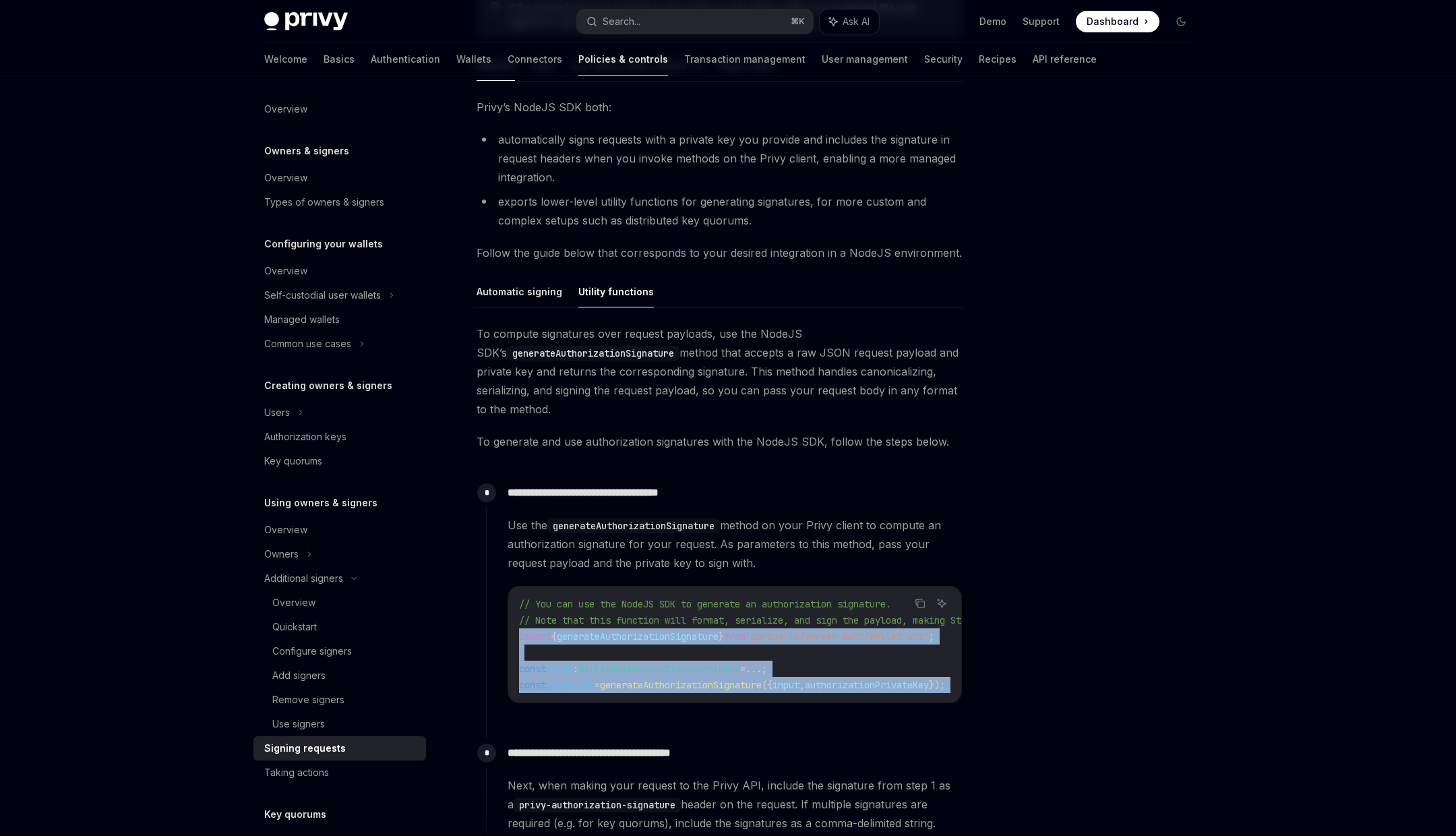
scroll to position [0, 139]
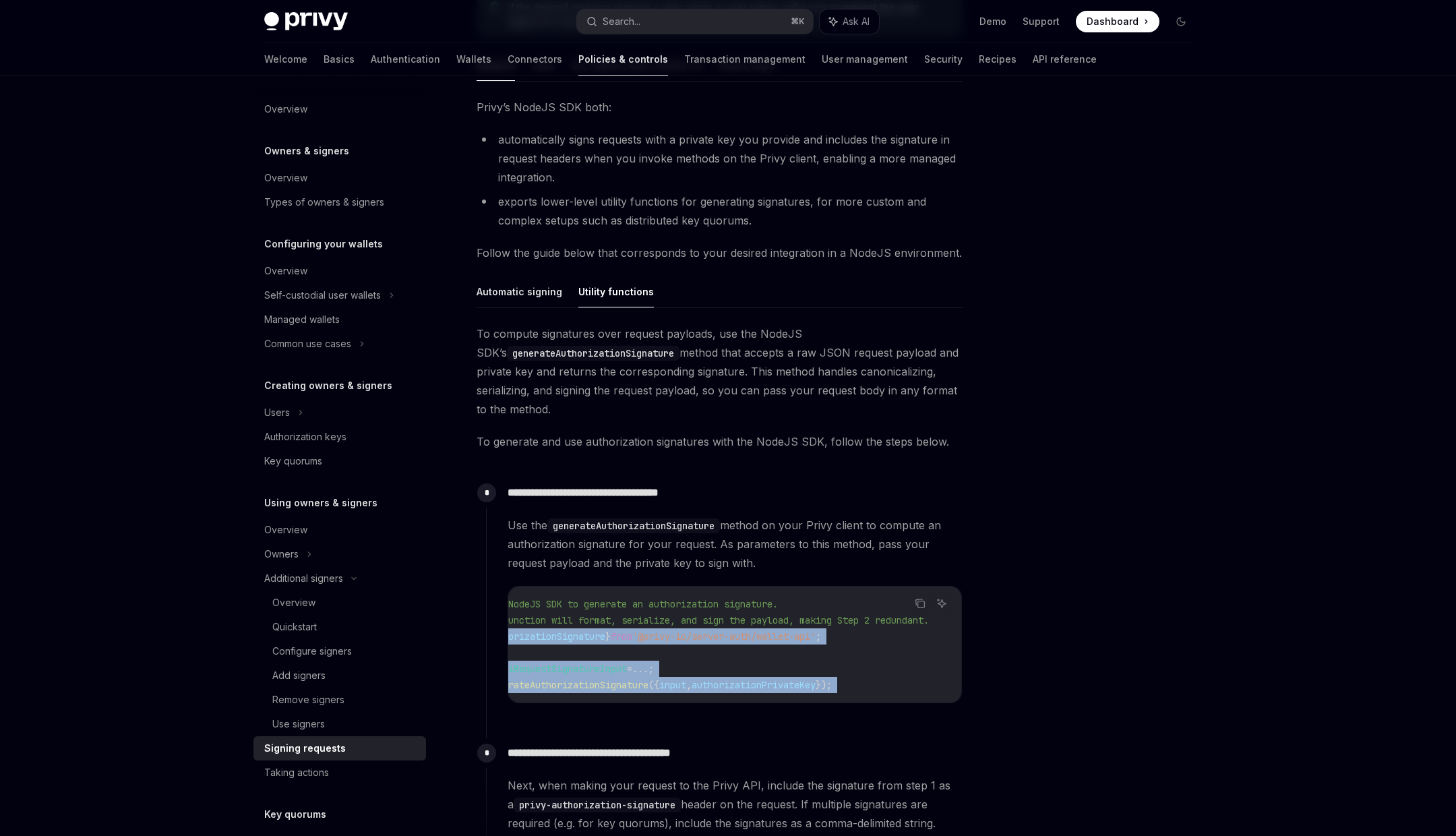
drag, startPoint x: 529, startPoint y: 637, endPoint x: 945, endPoint y: 693, distance: 419.8
click at [945, 693] on div "// You can use the NodeJS SDK to generate an authorization signature. // Note t…" at bounding box center [734, 644] width 453 height 116
copy code "import { generateAuthorizationSignature } from '@privy-io/server-auth/wallet-ap…"
click at [925, 603] on icon "Copy the contents from the code block" at bounding box center [920, 603] width 11 height 11
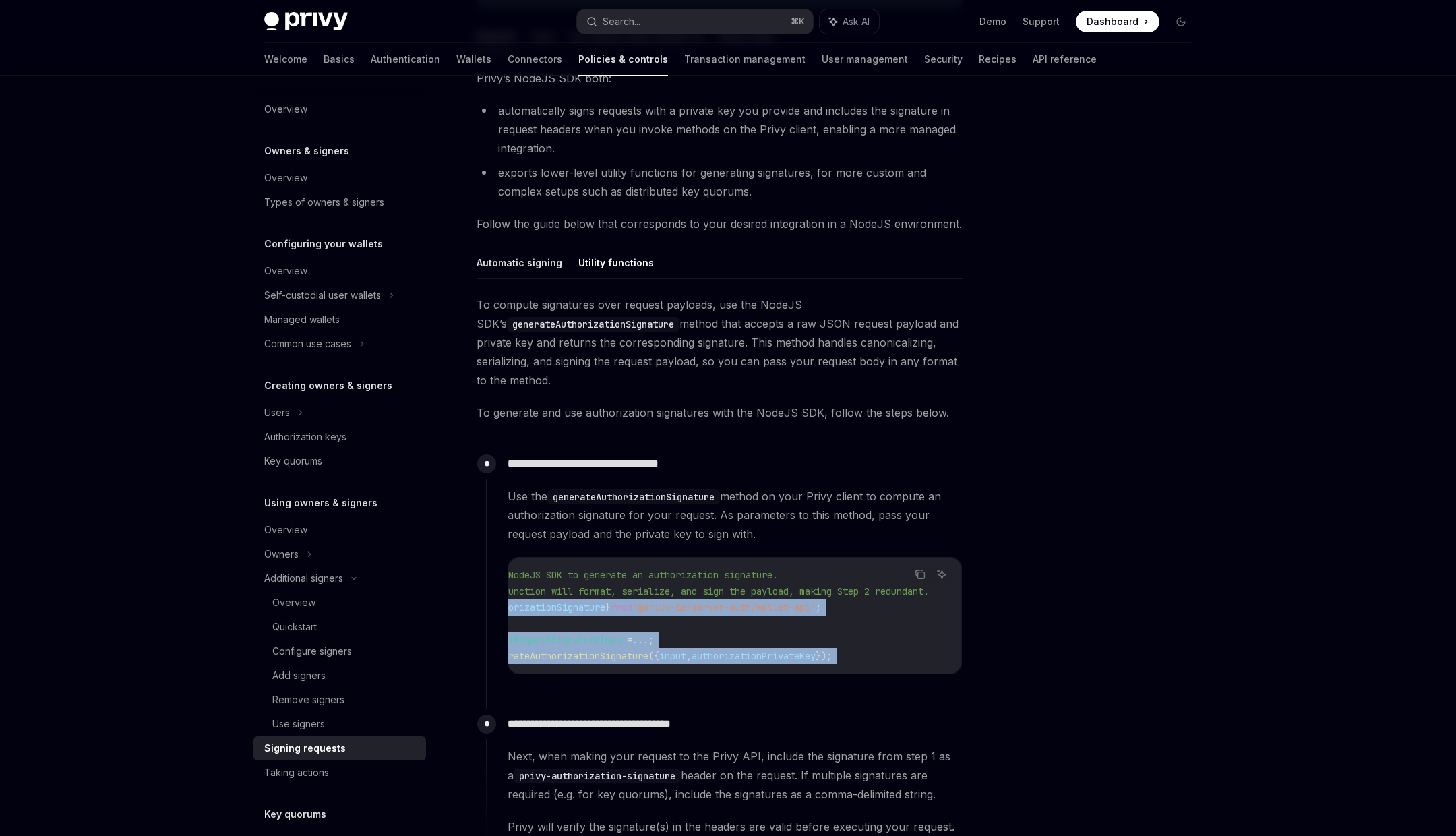
scroll to position [242, 0]
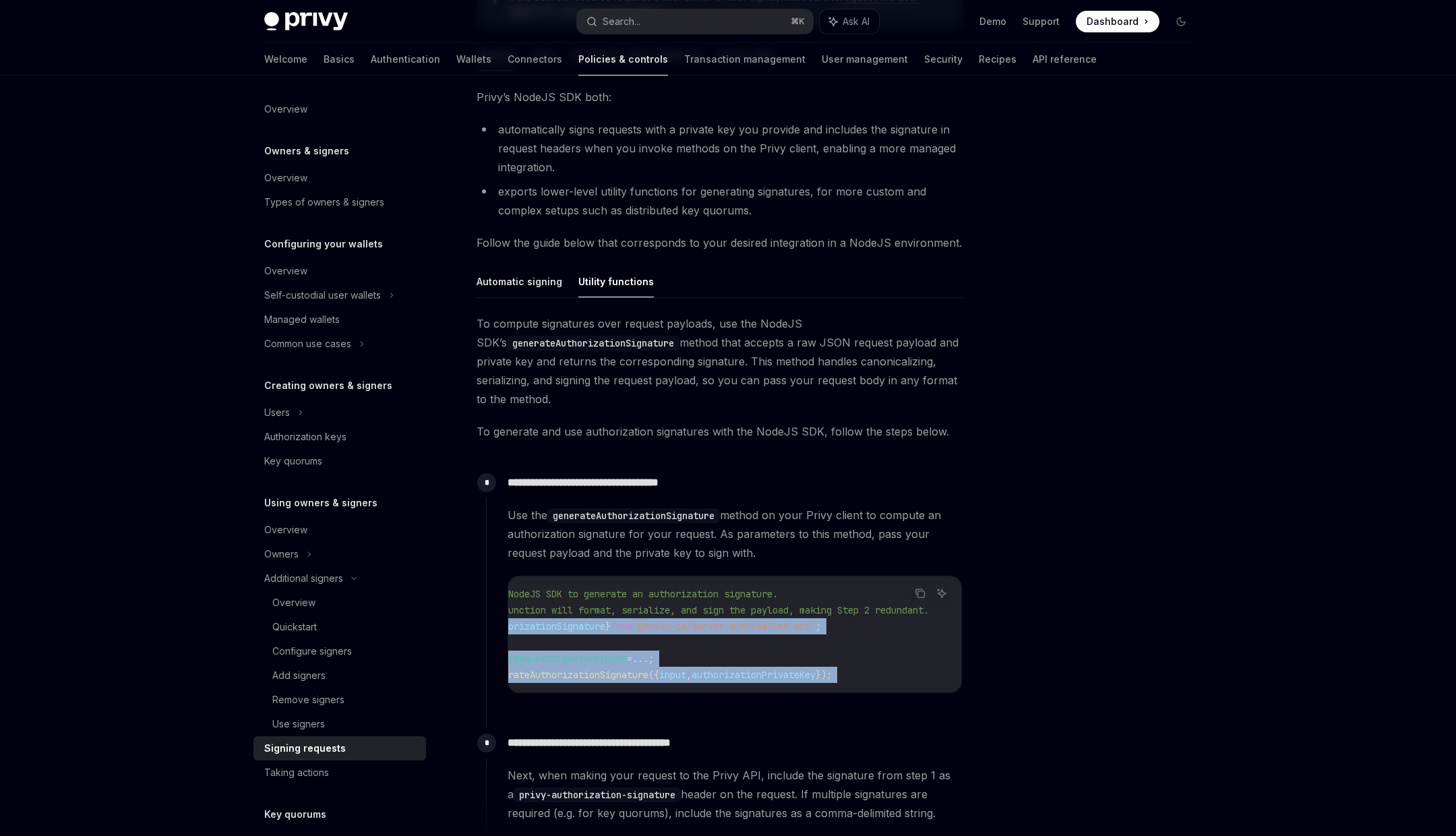
click at [721, 673] on span "authorizationPrivateKey" at bounding box center [753, 675] width 124 height 12
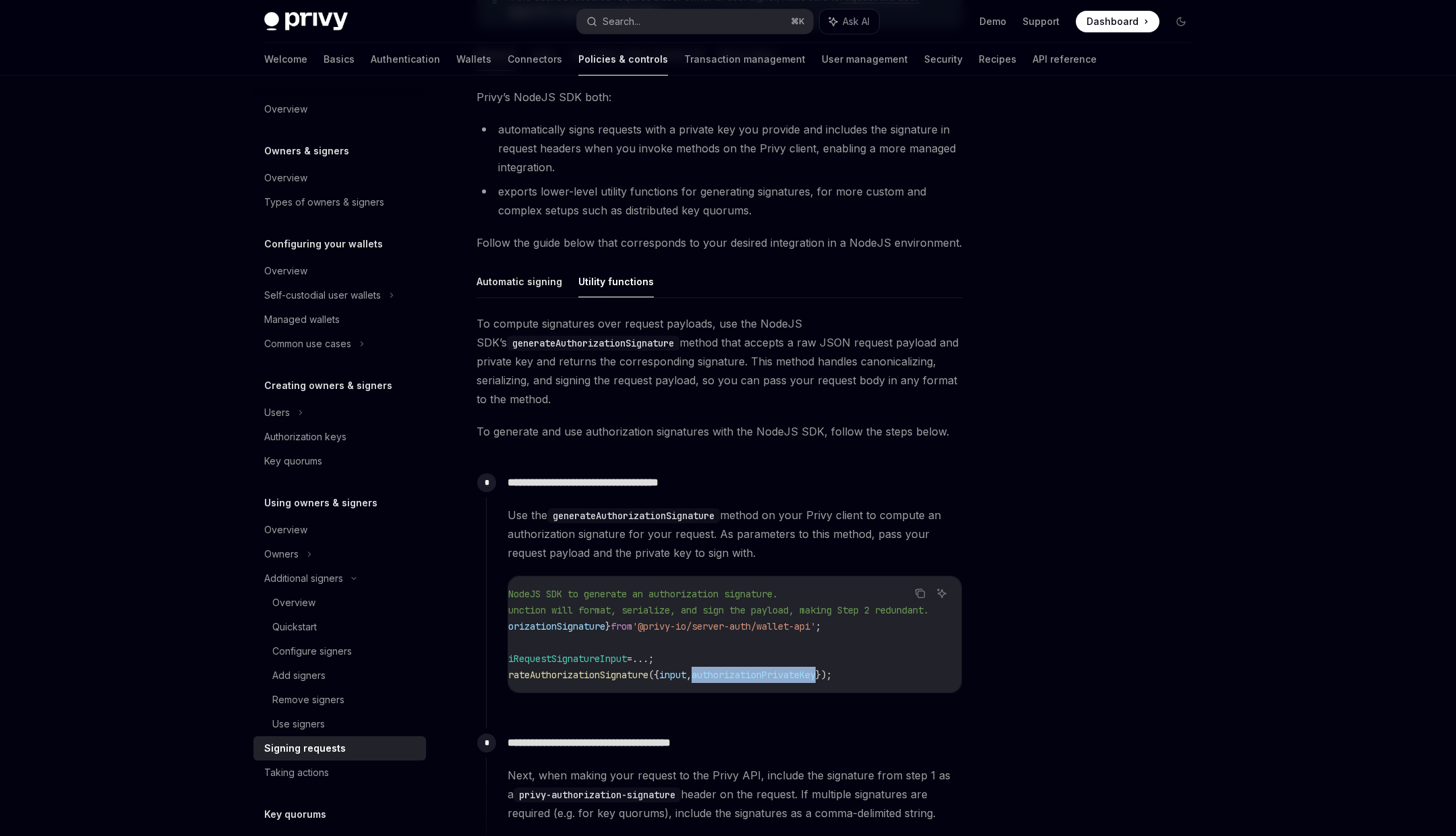
click at [721, 673] on span "authorizationPrivateKey" at bounding box center [753, 675] width 124 height 12
click at [674, 22] on button "Search... ⌘ K" at bounding box center [694, 21] width 236 height 24
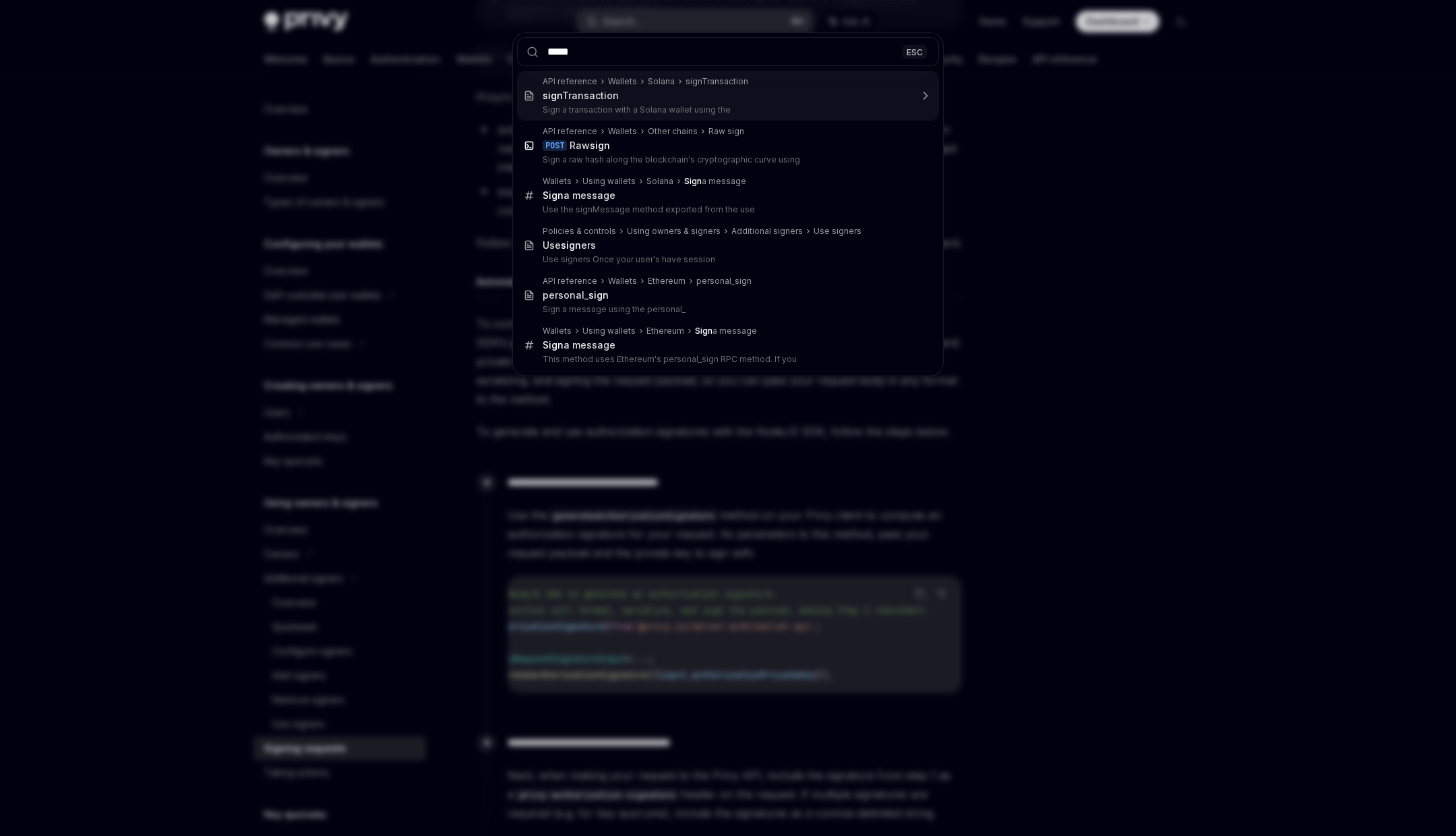
type input "******"
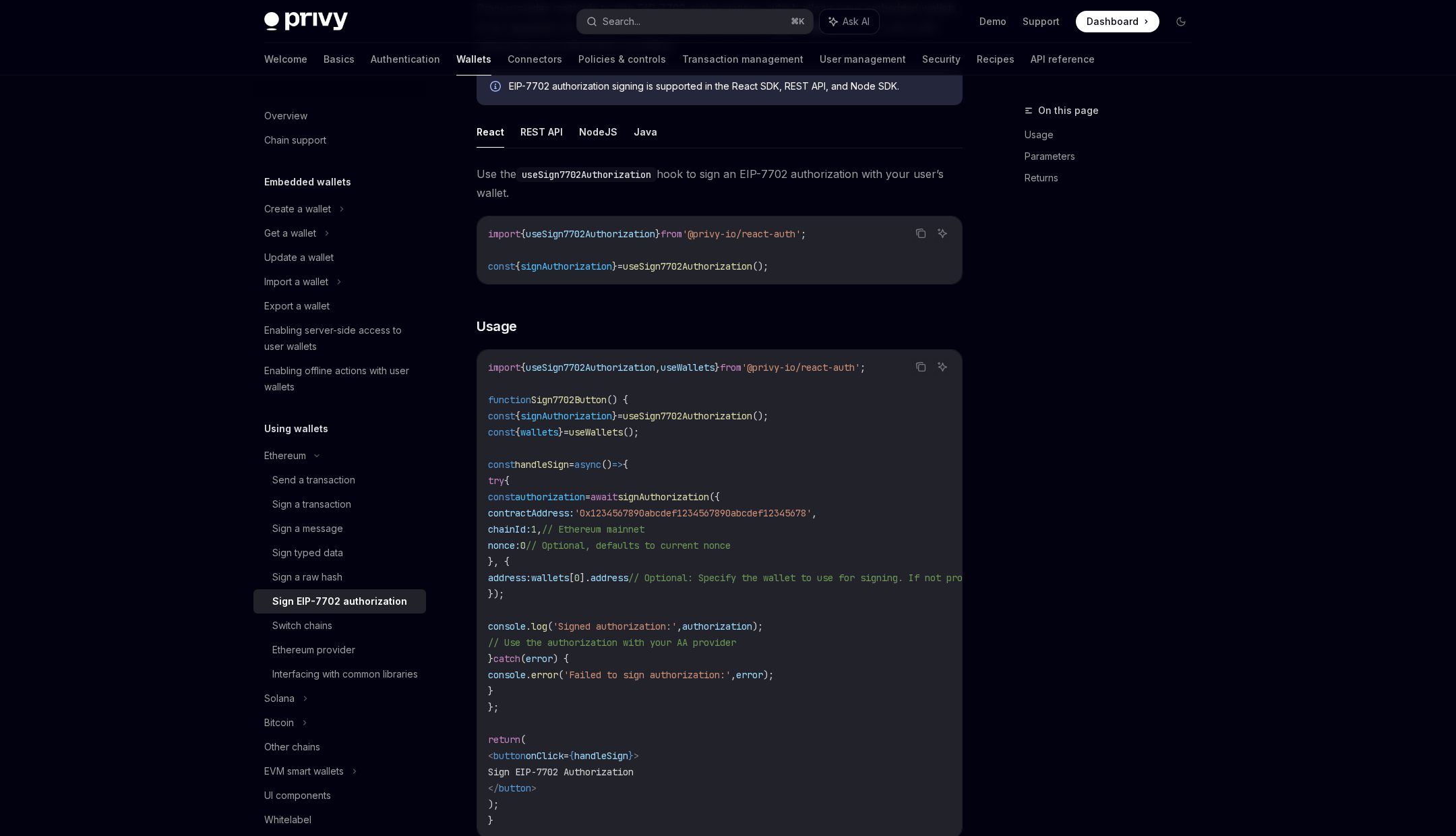
scroll to position [74, 0]
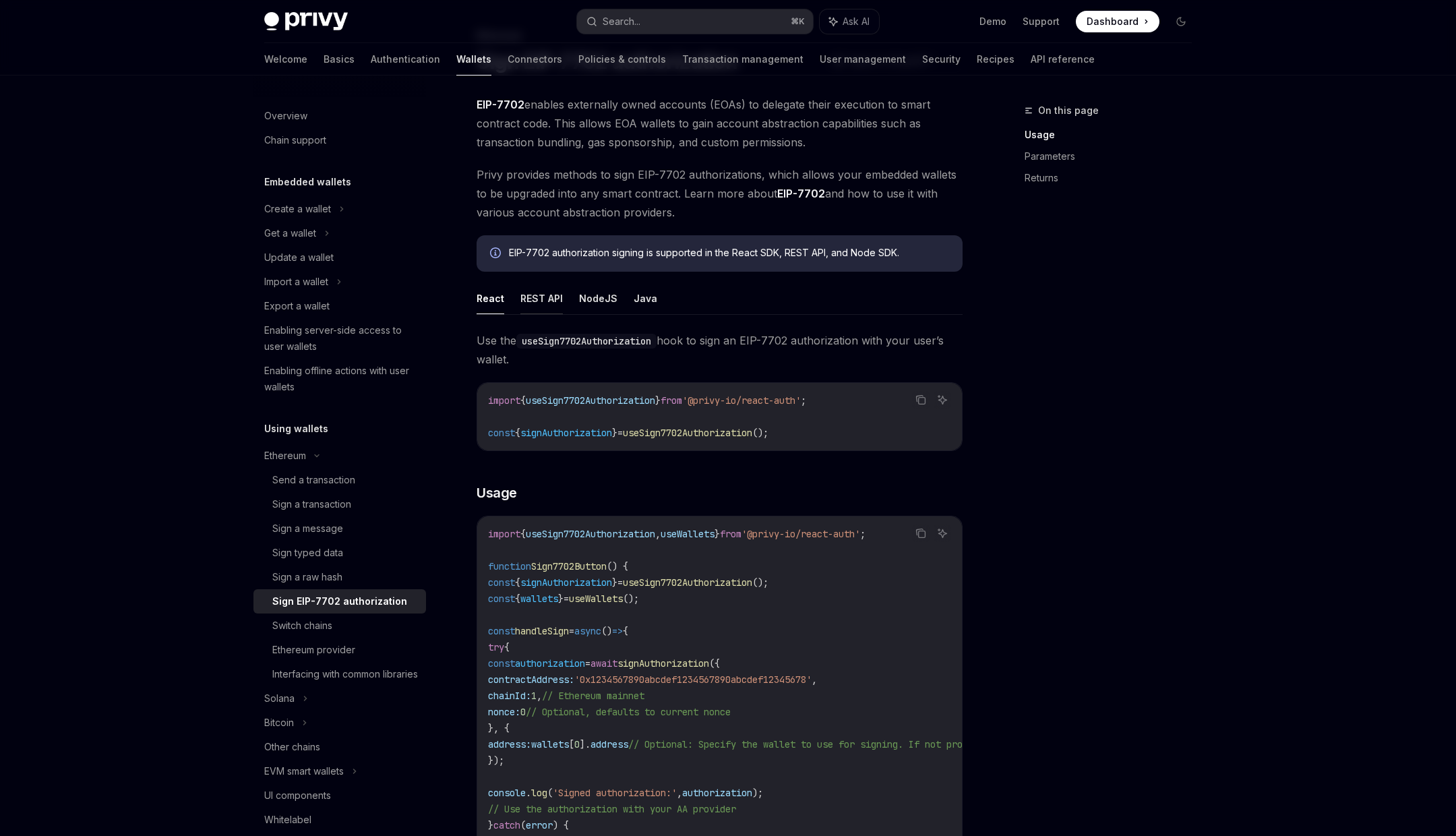
click at [543, 290] on button "REST API" at bounding box center [541, 298] width 42 height 31
type textarea "*"
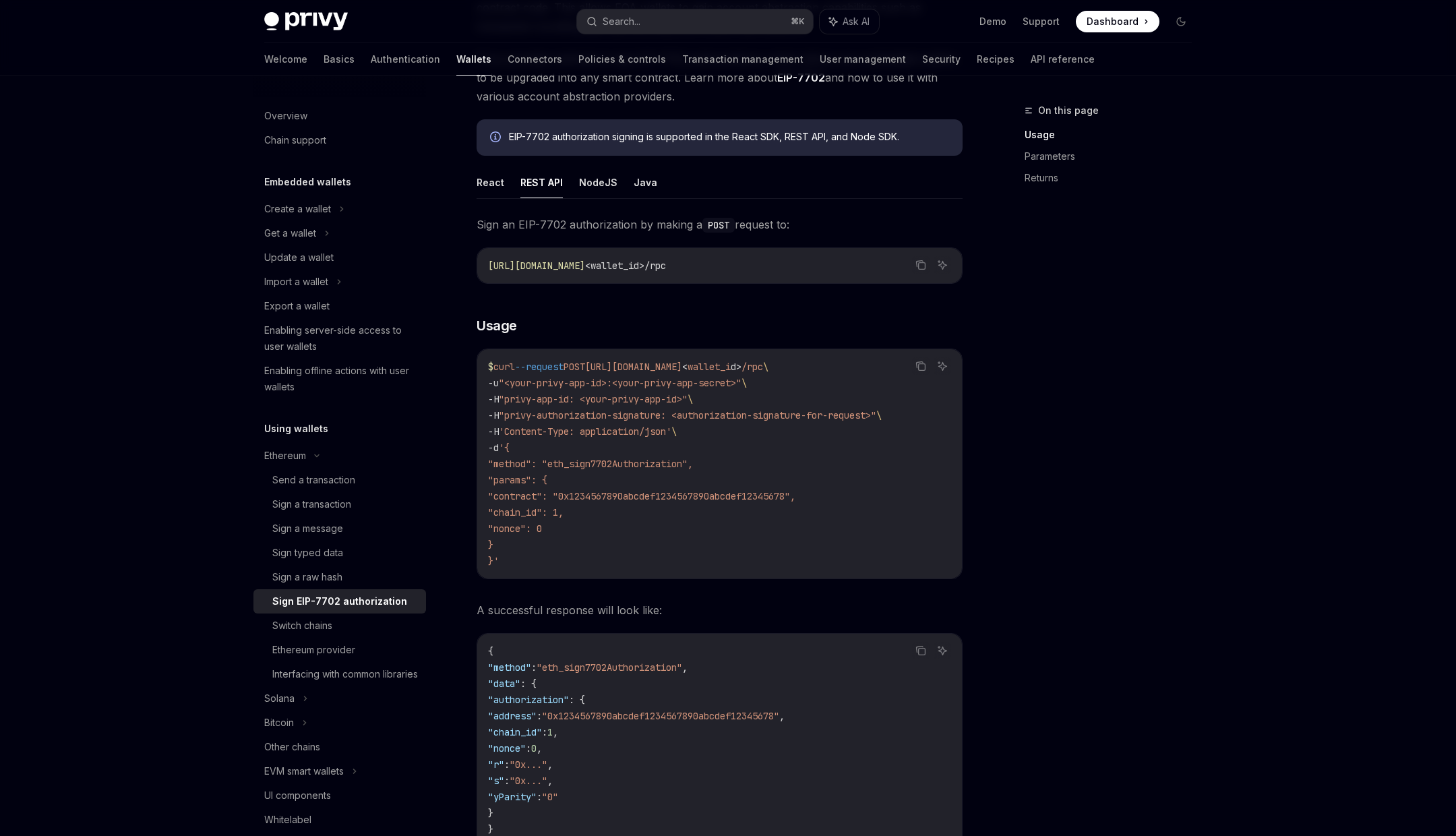
scroll to position [271, 0]
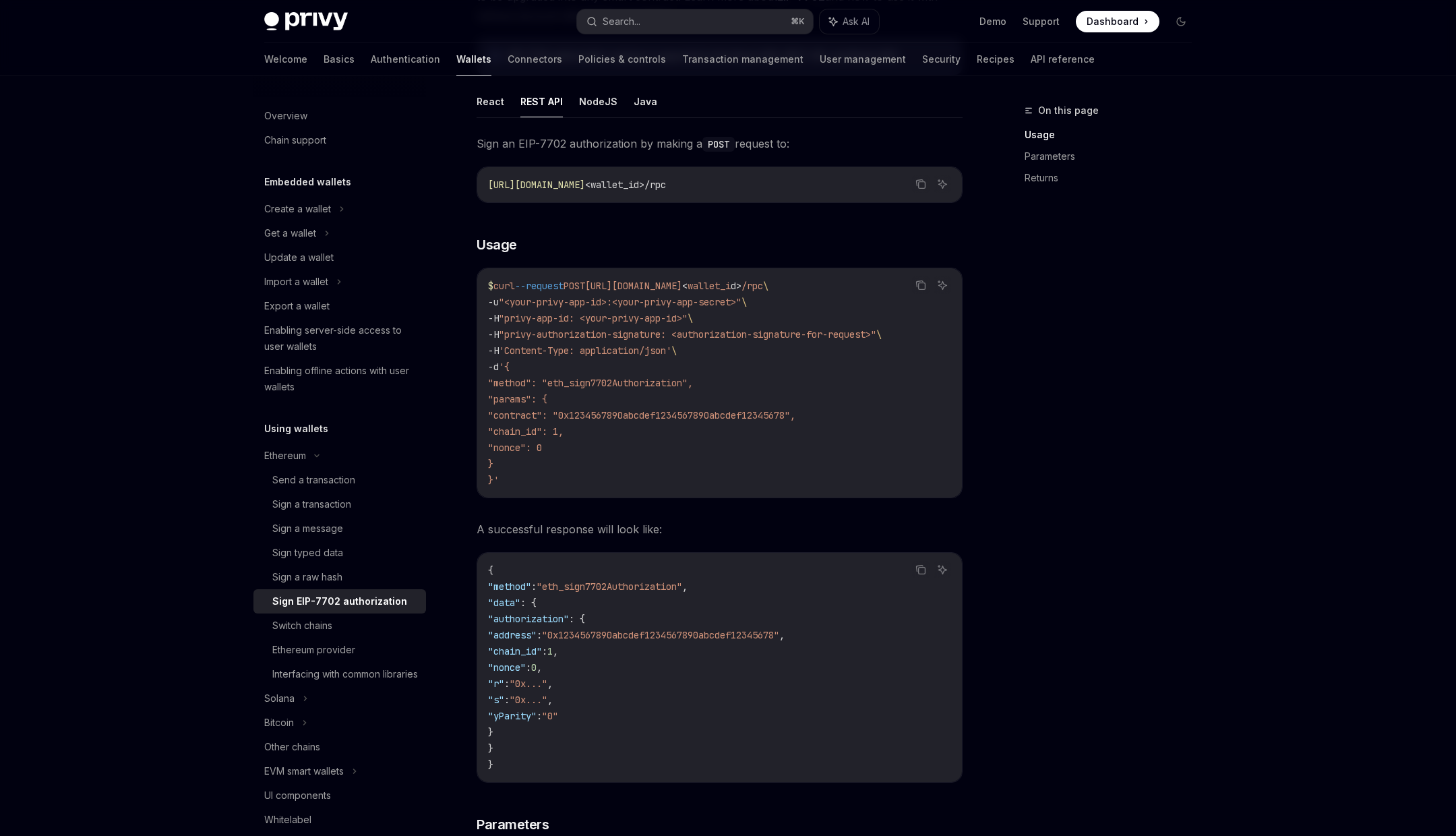
click at [524, 333] on span ""privy-authorization-signature: <authorization-signature-for-request>"" at bounding box center [688, 334] width 377 height 12
drag, startPoint x: 524, startPoint y: 333, endPoint x: 661, endPoint y: 333, distance: 137.0
click at [661, 333] on span ""privy-authorization-signature: <authorization-signature-for-request>"" at bounding box center [688, 334] width 377 height 12
drag, startPoint x: 508, startPoint y: 299, endPoint x: 753, endPoint y: 296, distance: 245.0
click at [742, 296] on span ""<your-privy-app-id>:<your-privy-app-secret>"" at bounding box center [620, 301] width 243 height 12
